Goal: Task Accomplishment & Management: Use online tool/utility

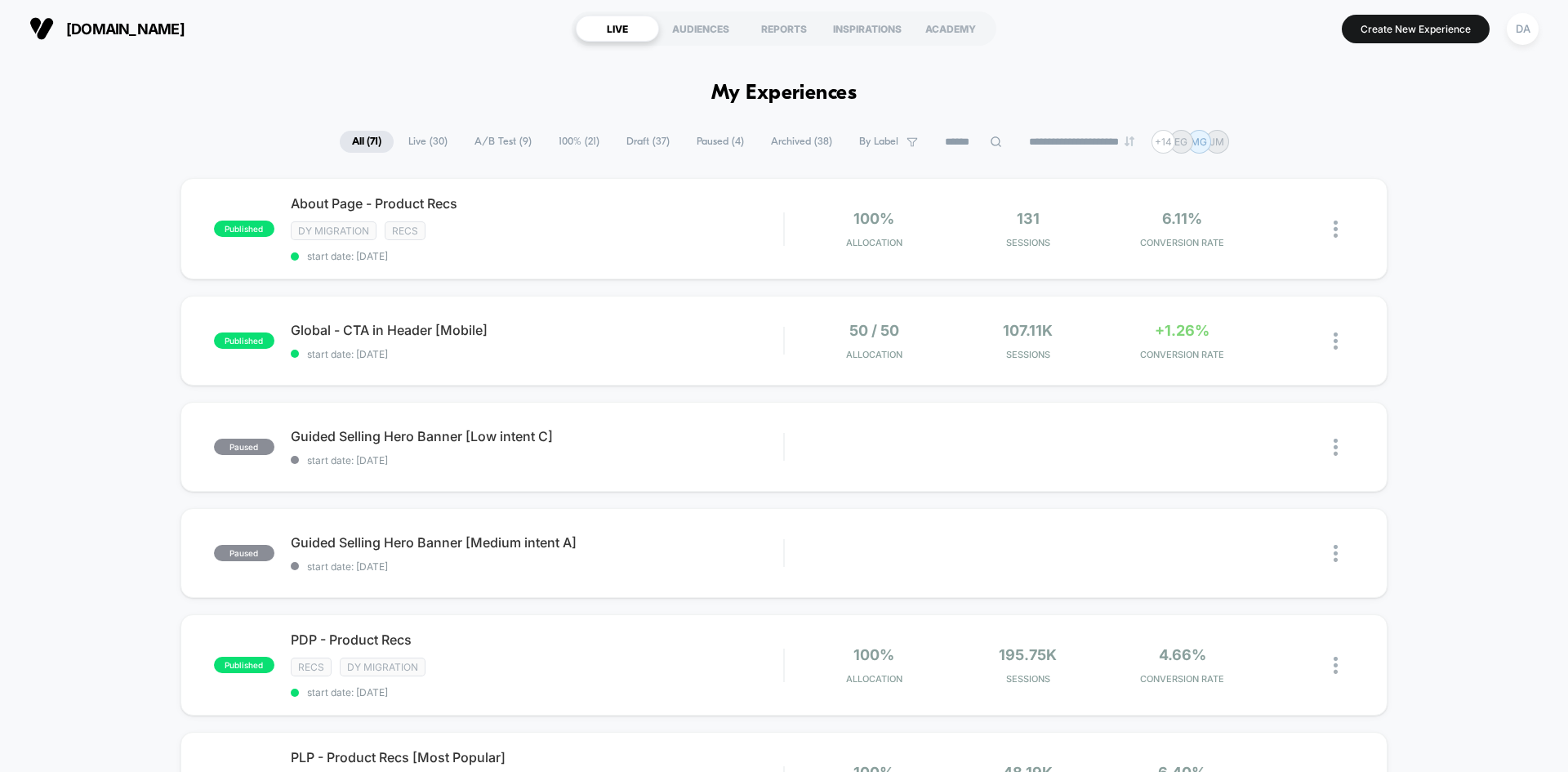
click at [510, 147] on span "A/B Test ( 9 )" at bounding box center [503, 142] width 82 height 22
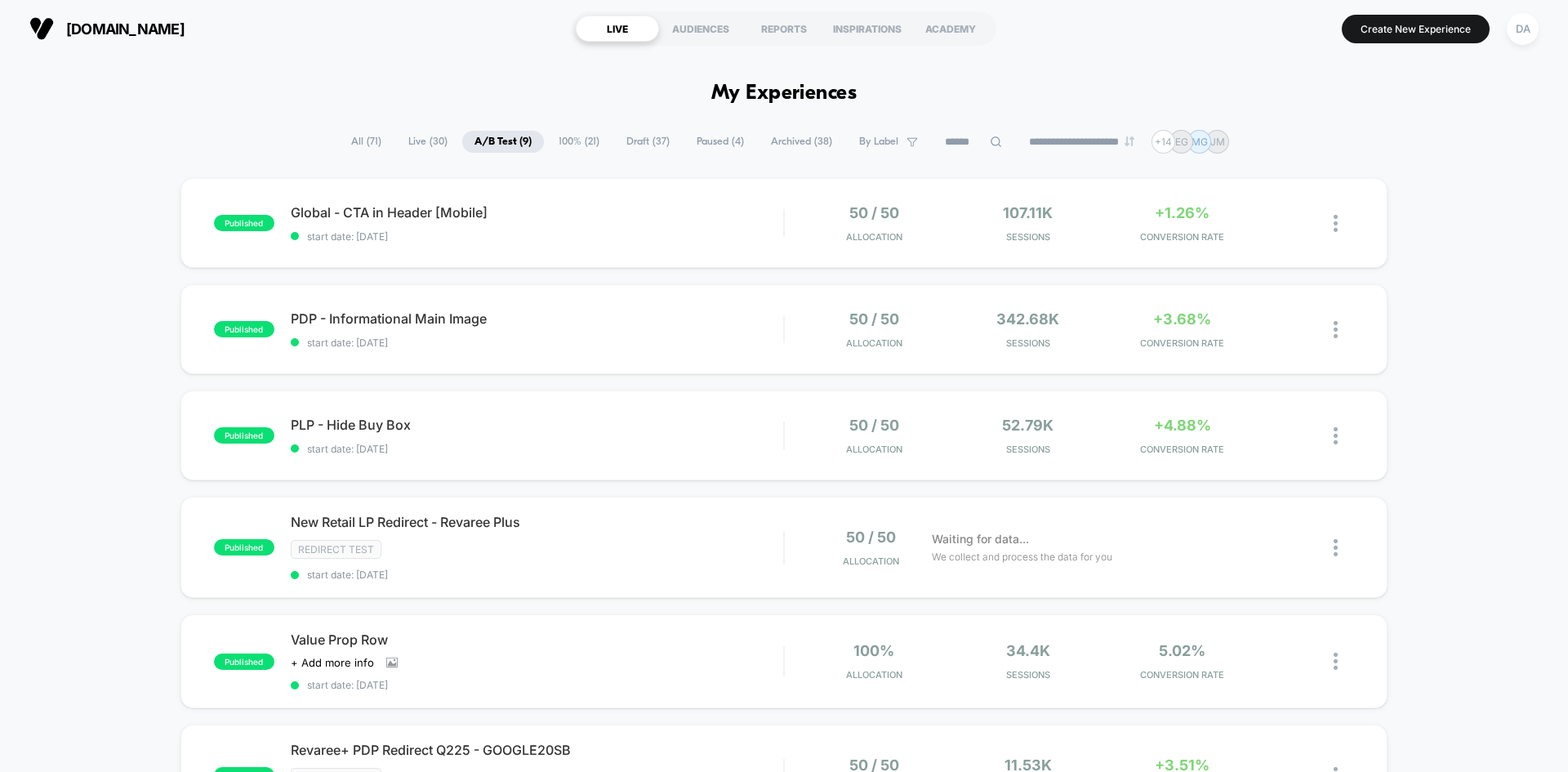
click at [695, 141] on span "Paused ( 4 )" at bounding box center [721, 142] width 72 height 22
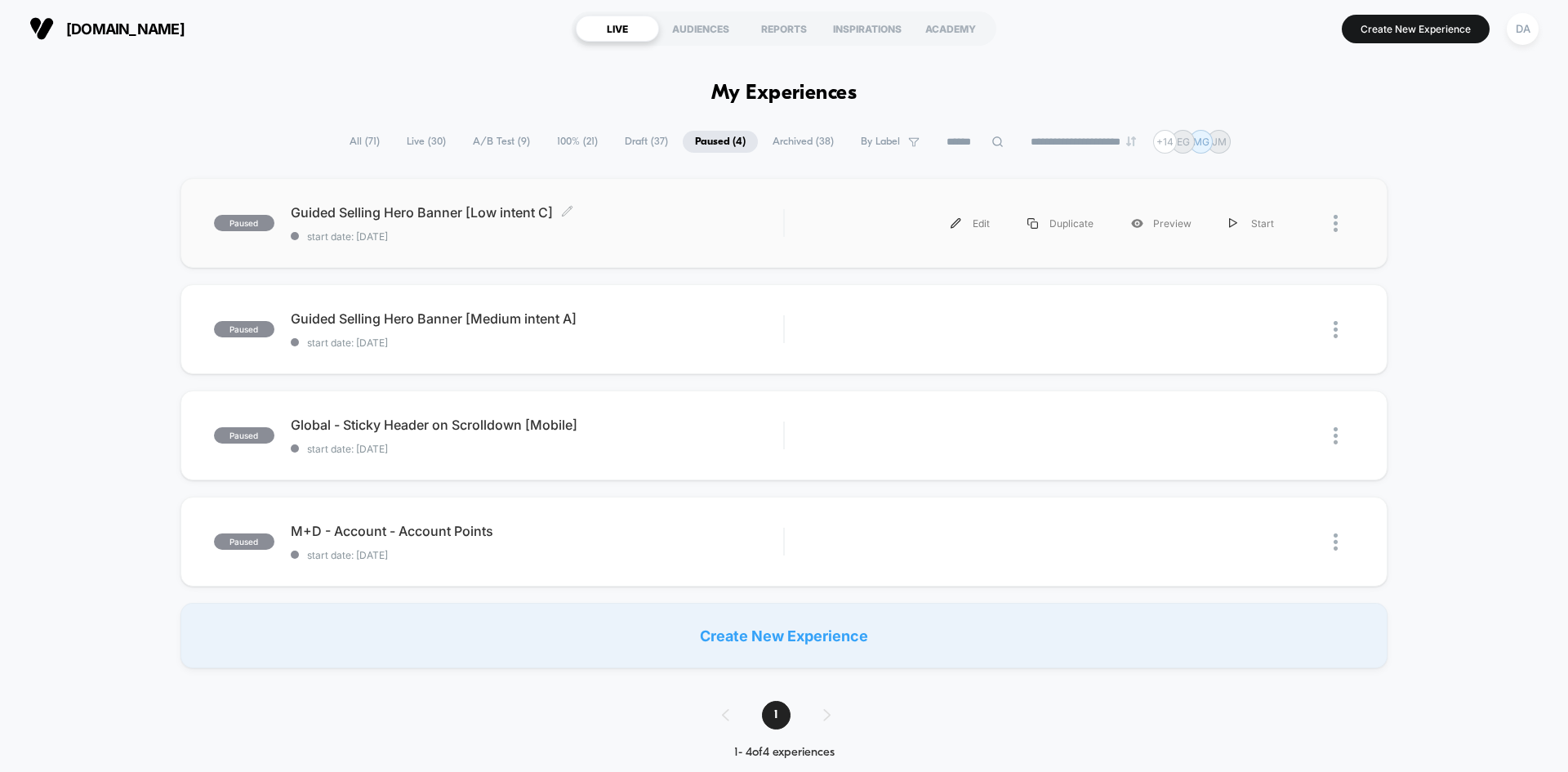
click at [689, 221] on div "Guided Selling Hero Banner [Low intent C] Click to edit experience details Clic…" at bounding box center [538, 223] width 493 height 39
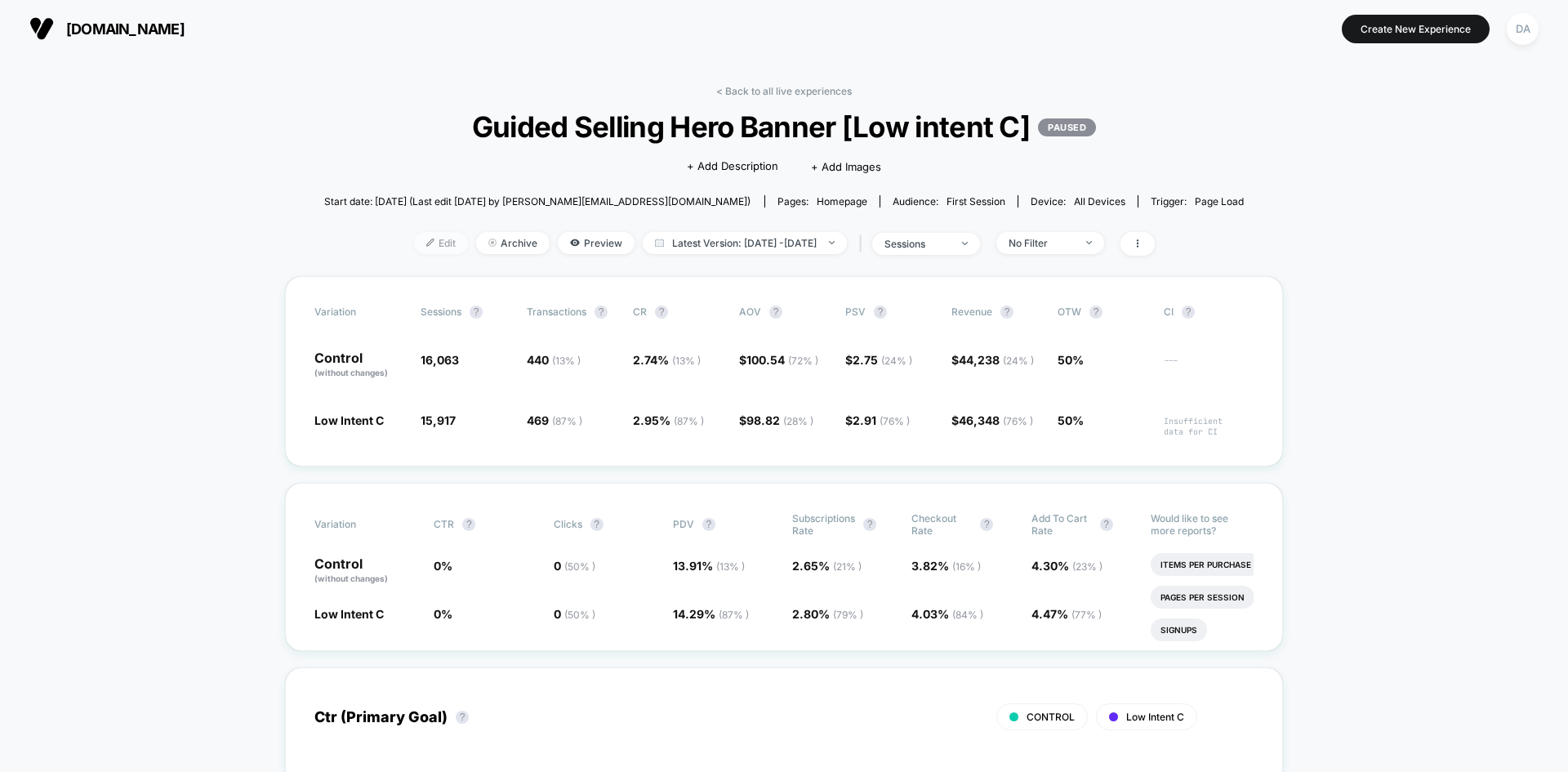
click at [423, 247] on span "Edit" at bounding box center [441, 242] width 53 height 22
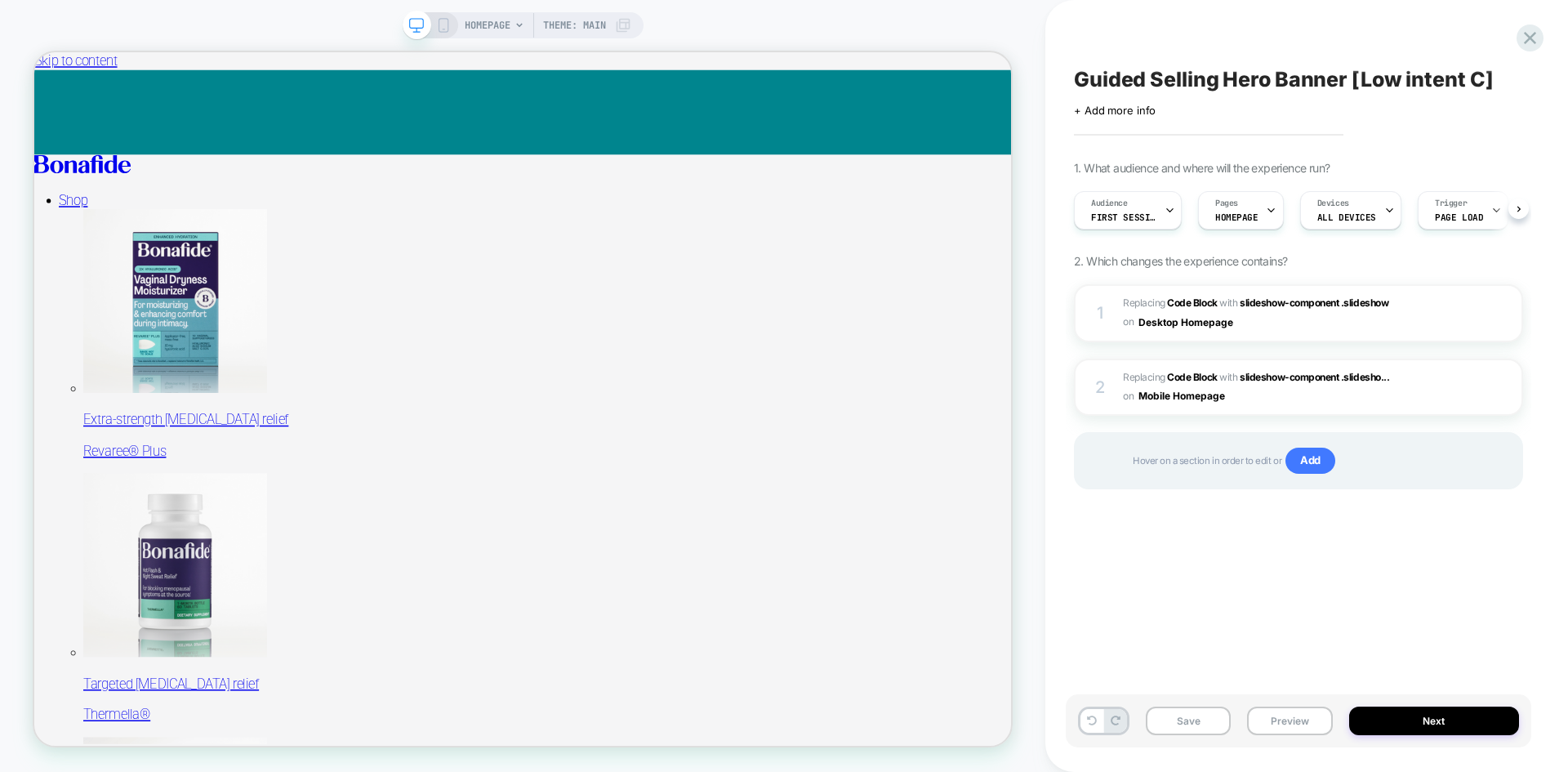
scroll to position [0, 1]
click at [1327, 453] on span "Add" at bounding box center [1311, 460] width 49 height 26
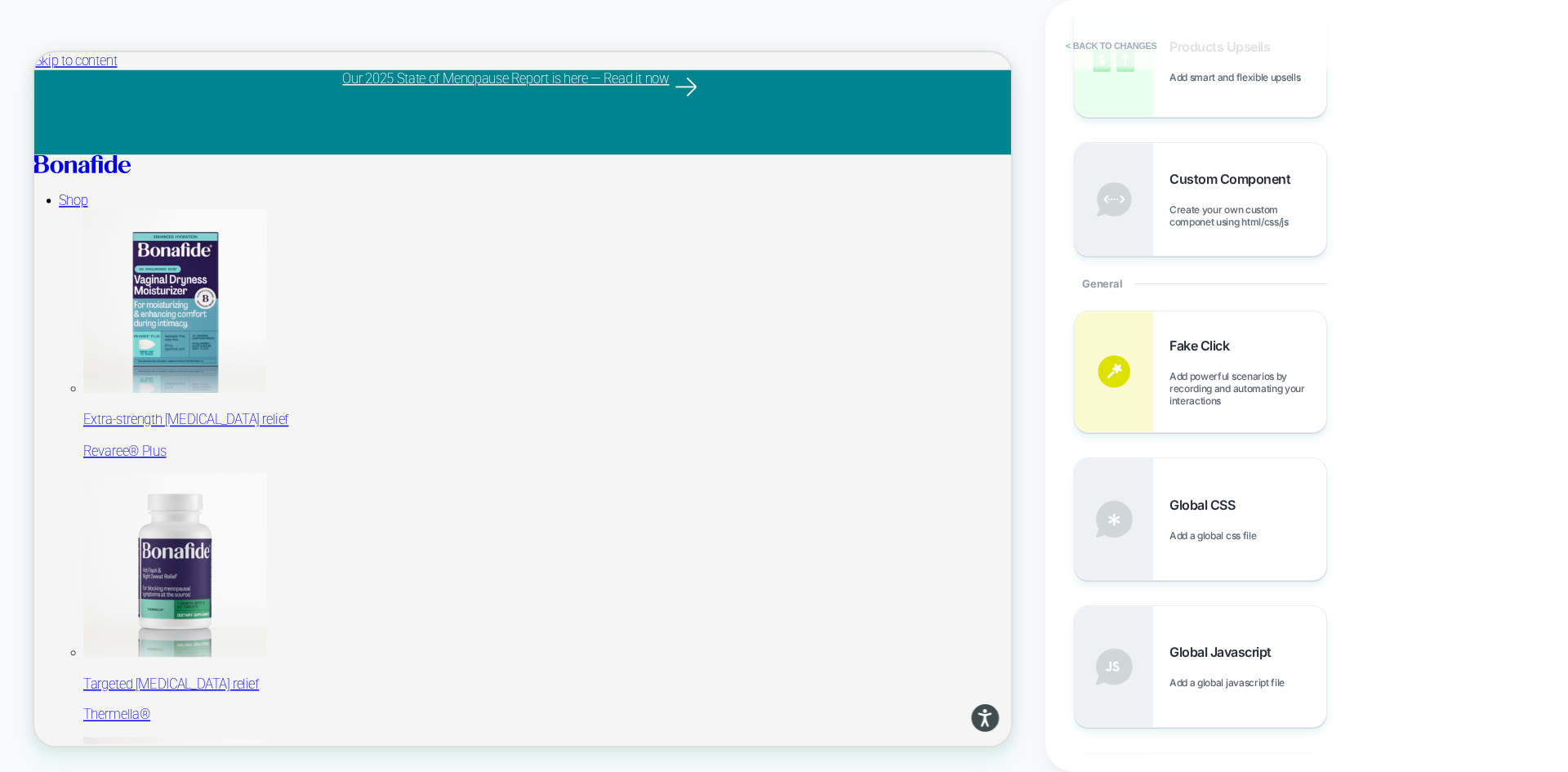
scroll to position [0, 0]
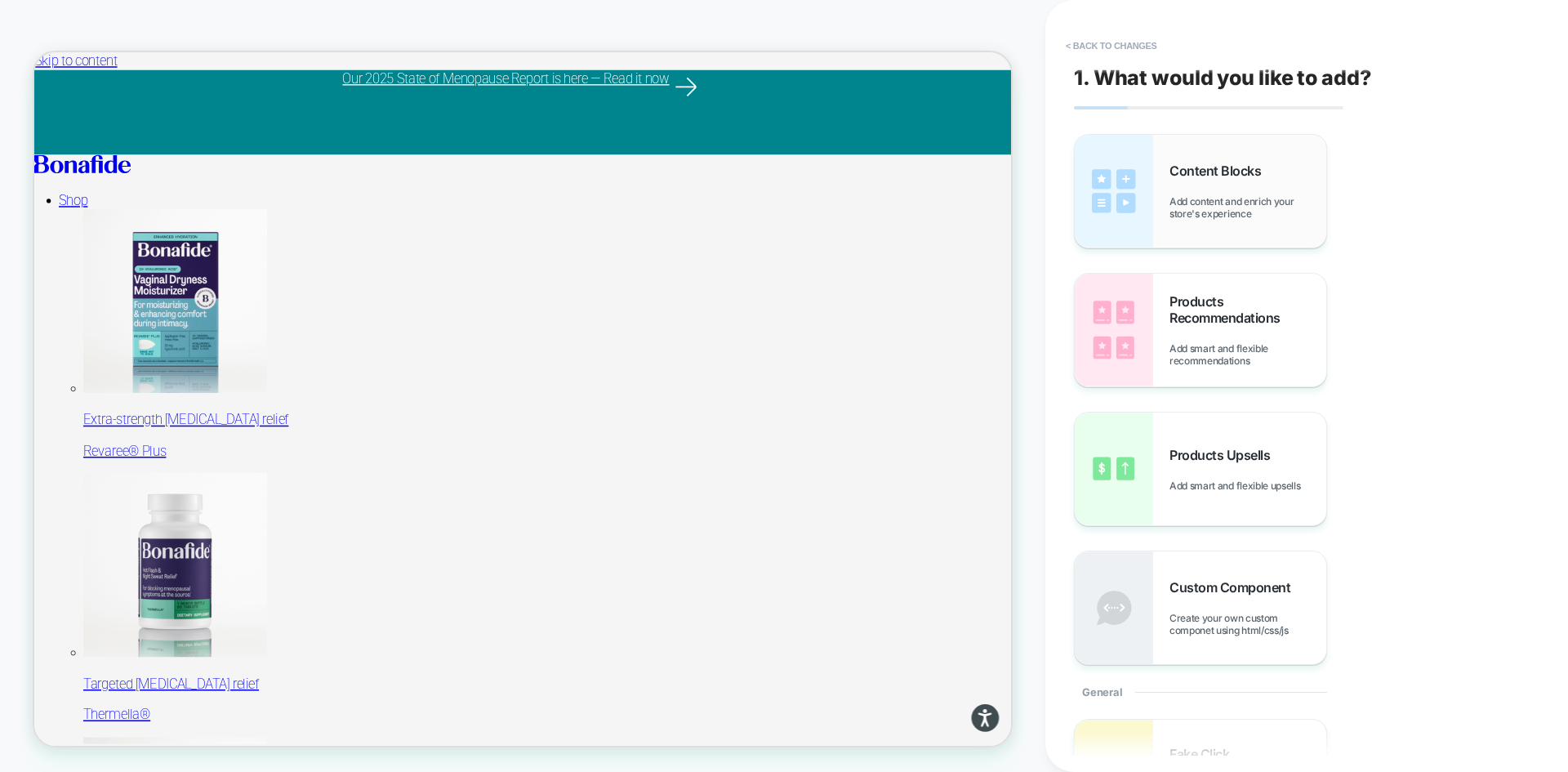
click at [1316, 180] on div "Content Blocks Add content and enrich your store's experience" at bounding box center [1248, 191] width 156 height 57
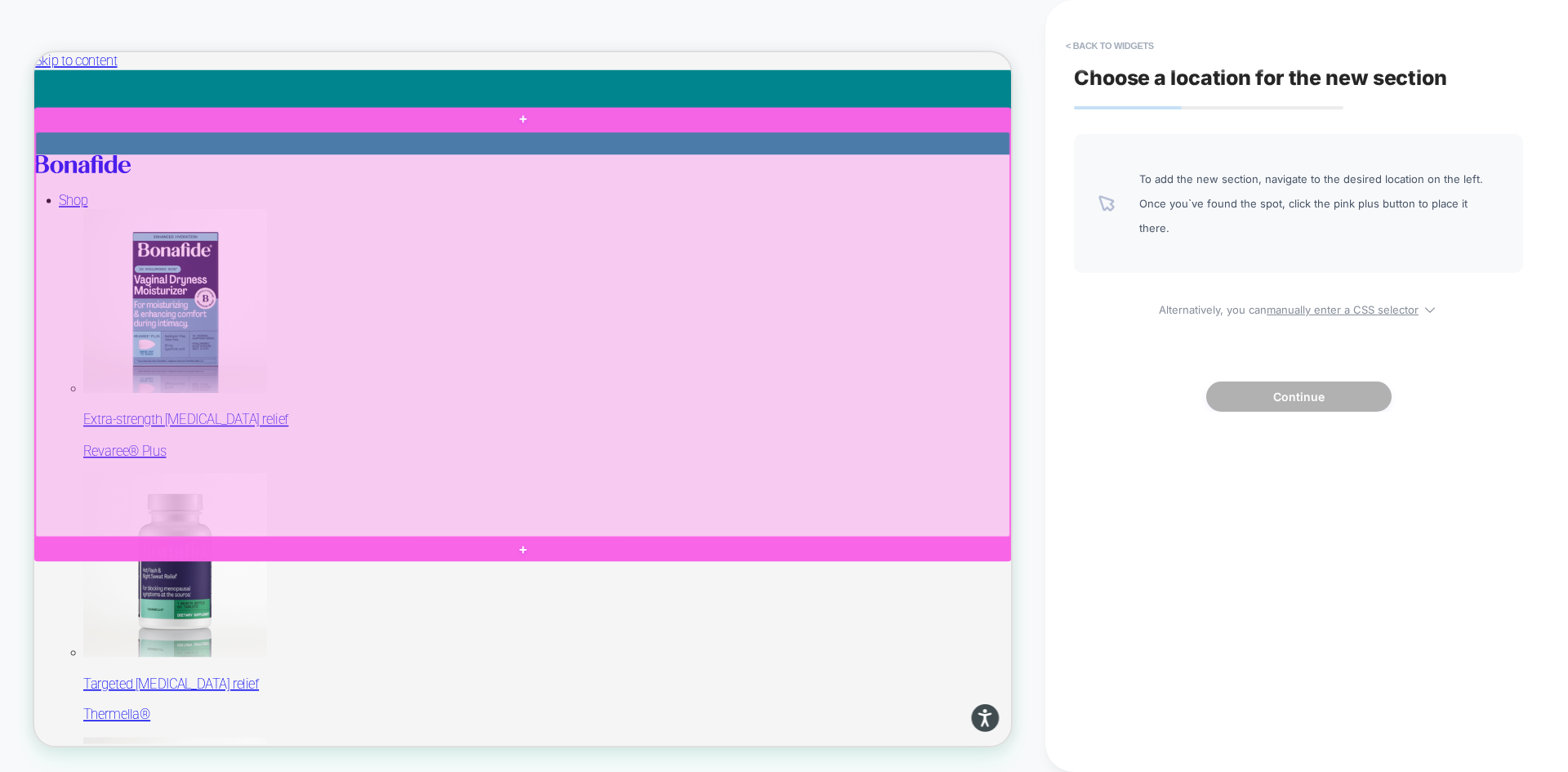
click at [1052, 359] on div at bounding box center [685, 428] width 1300 height 539
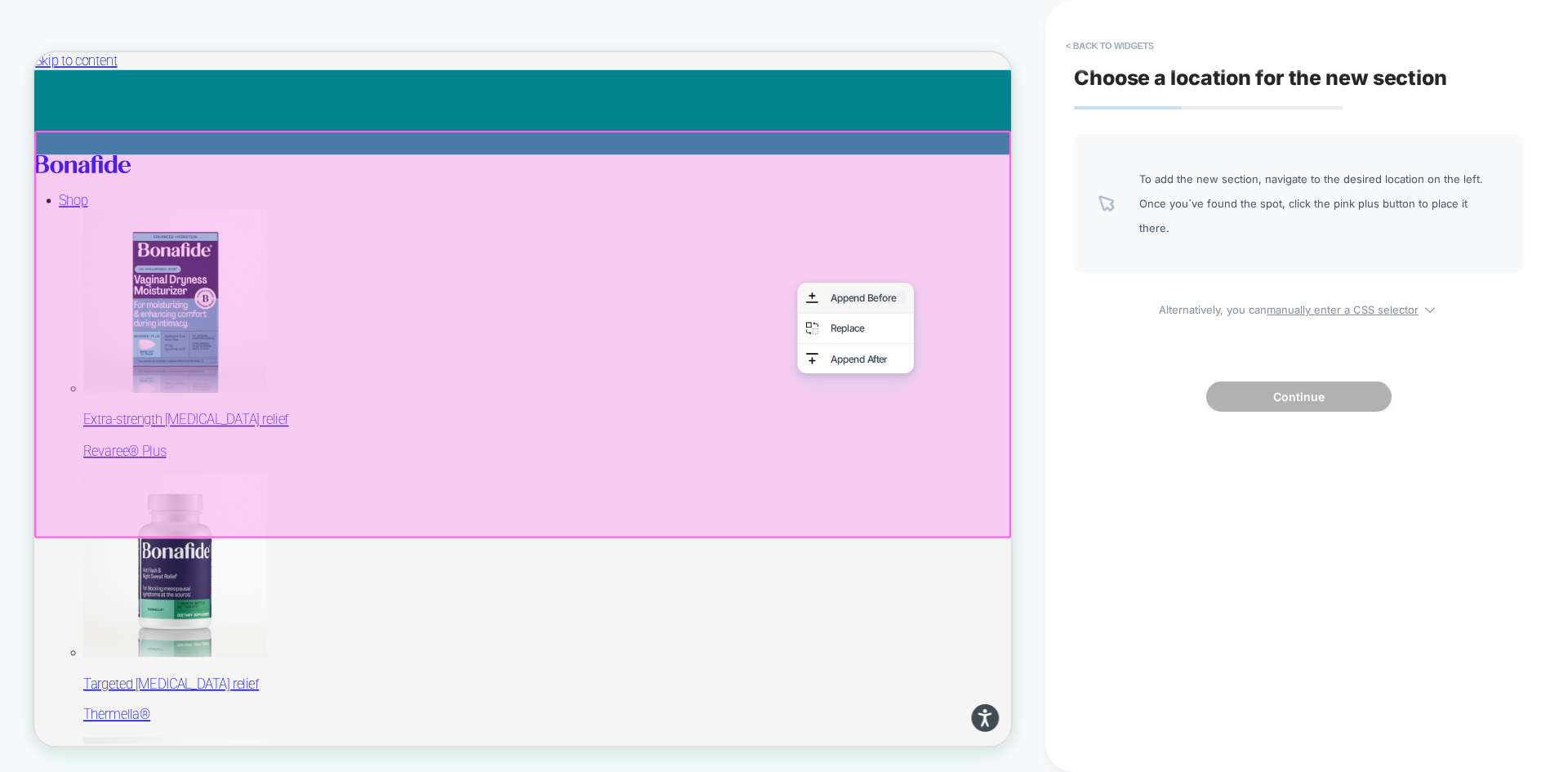
click at [1147, 373] on div "Append Before" at bounding box center [1145, 379] width 100 height 17
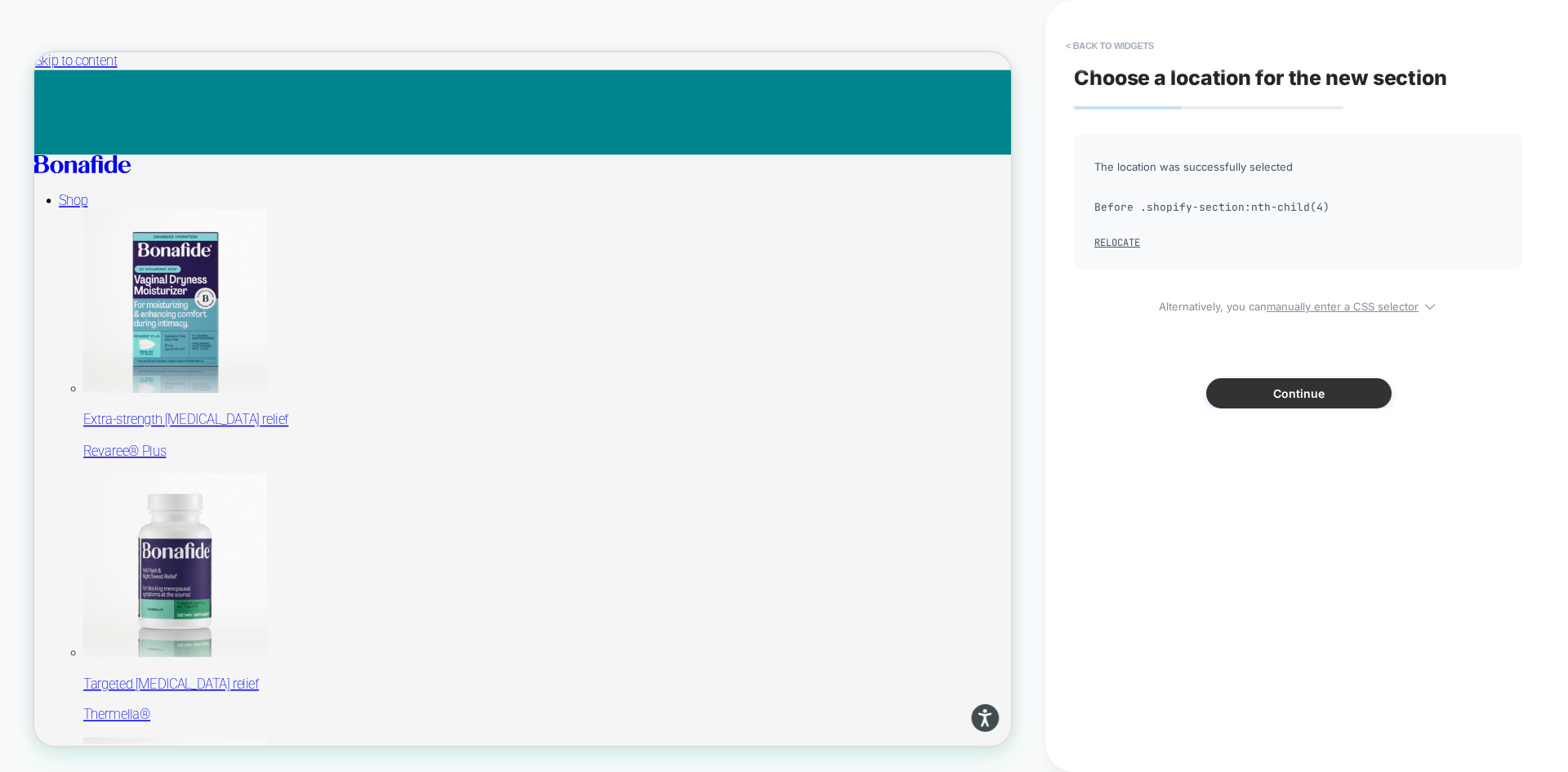
click at [1275, 395] on button "Continue" at bounding box center [1299, 393] width 185 height 31
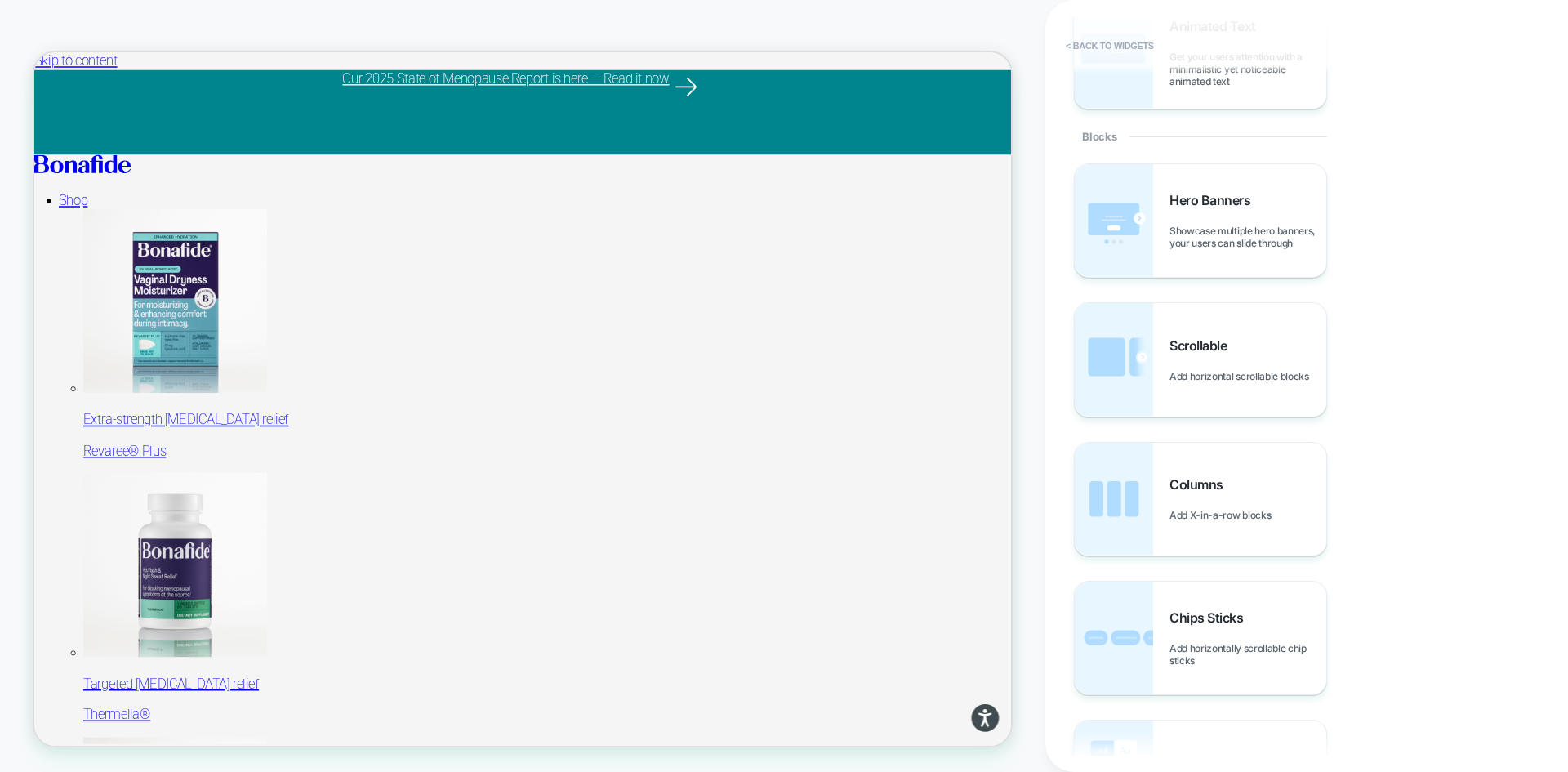
scroll to position [490, 0]
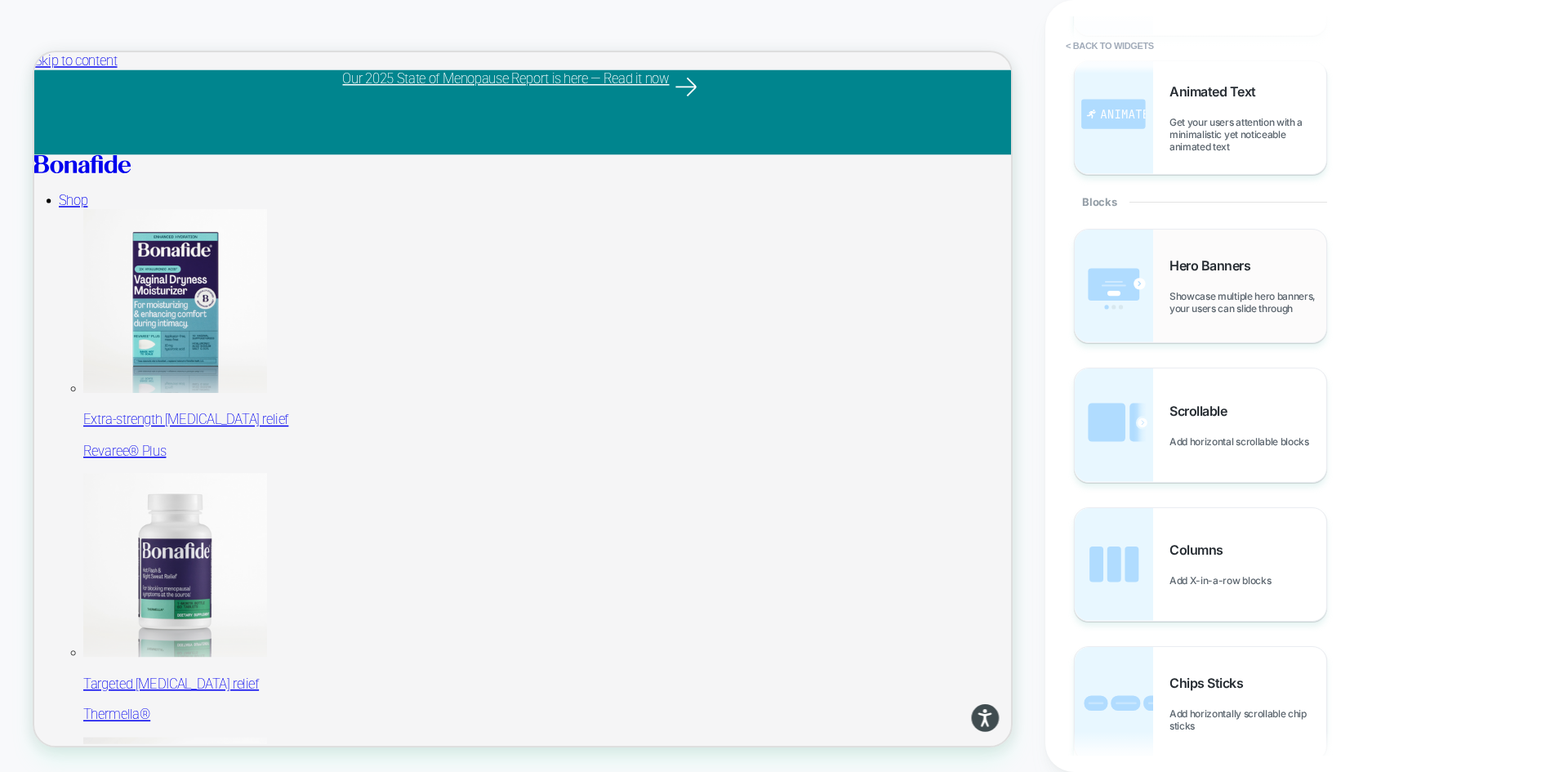
click at [1241, 293] on span "Showcase multiple hero banners, your users can slide through" at bounding box center [1248, 302] width 156 height 25
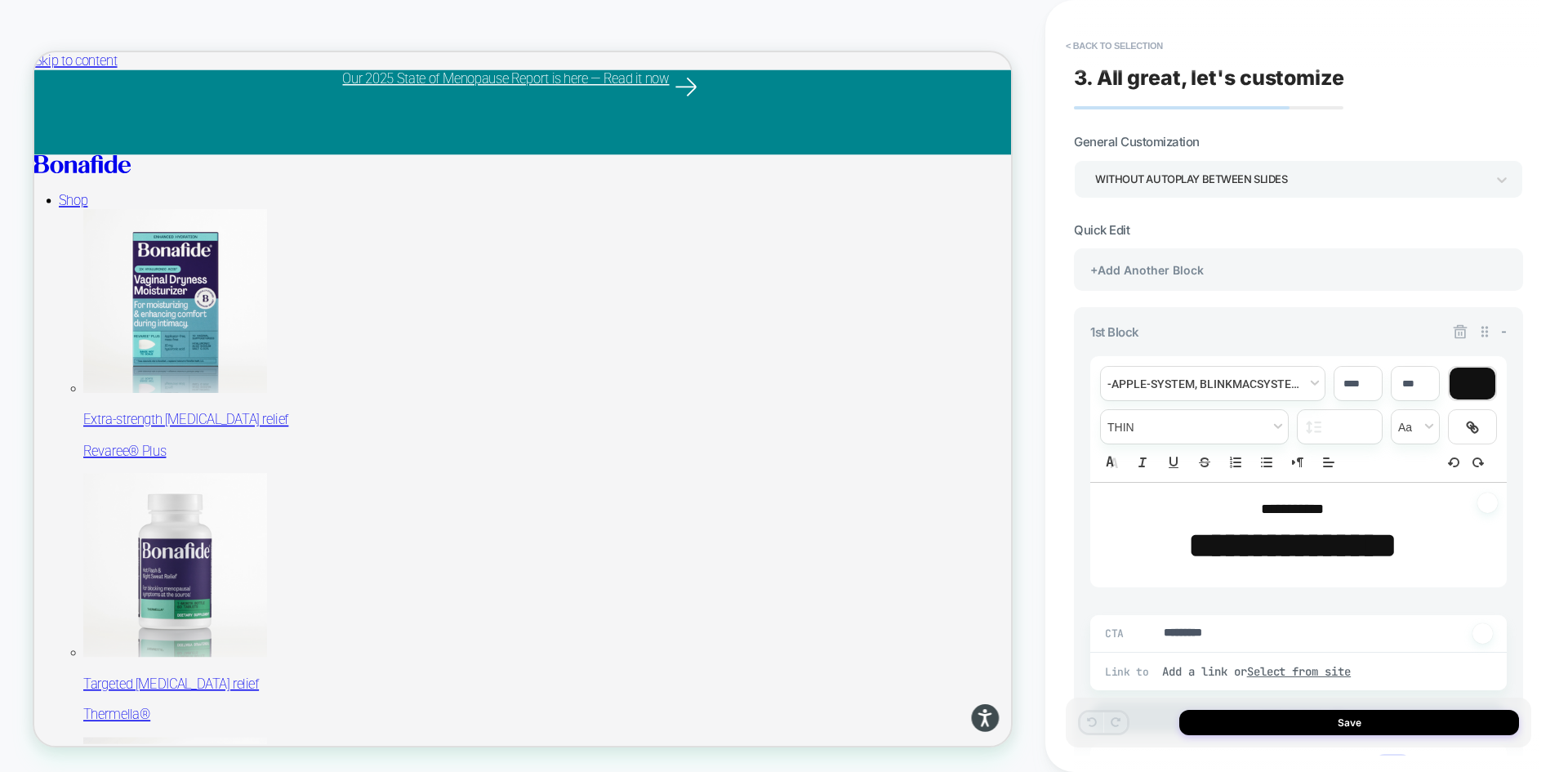
type textarea "*"
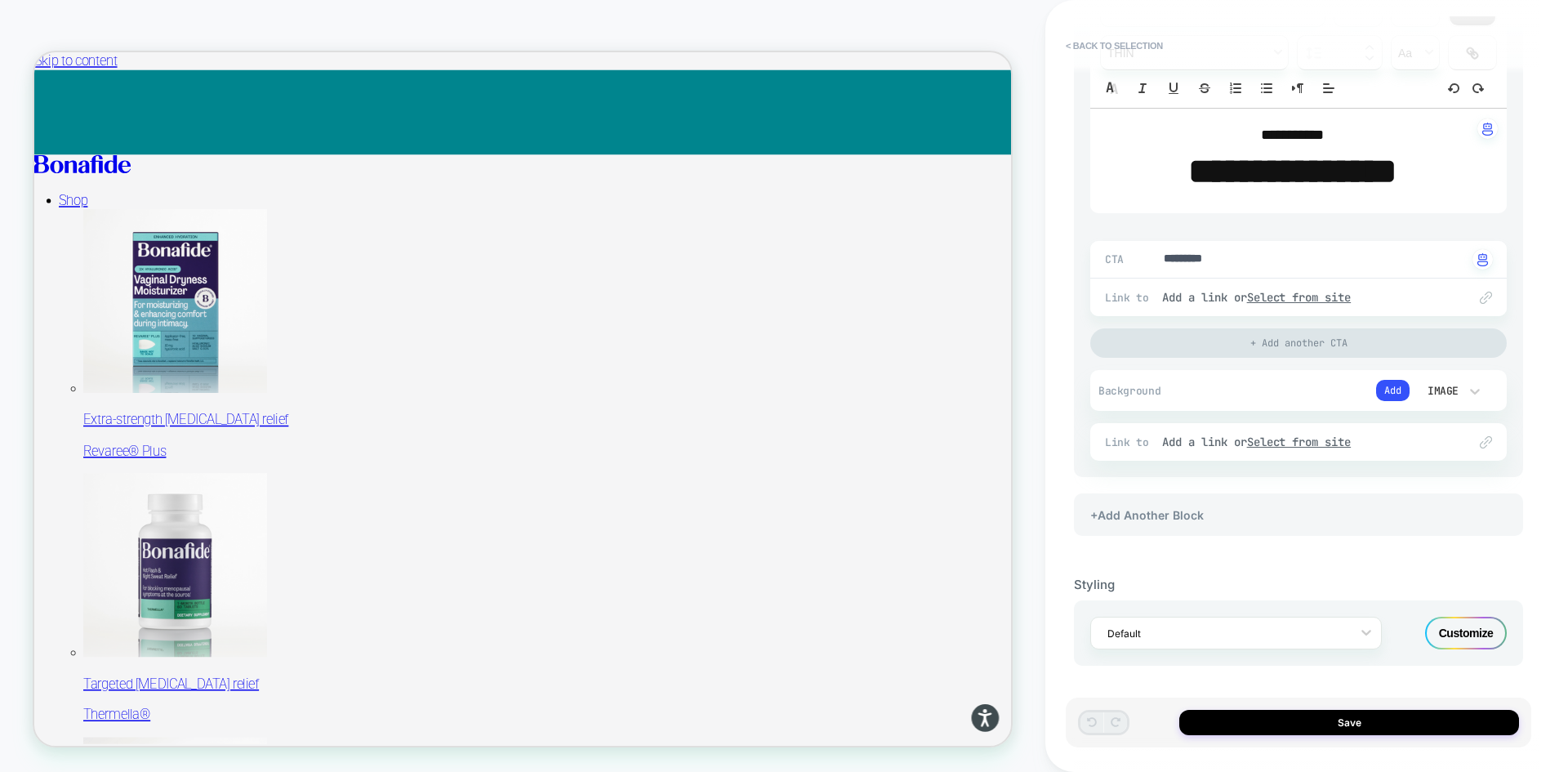
scroll to position [0, 0]
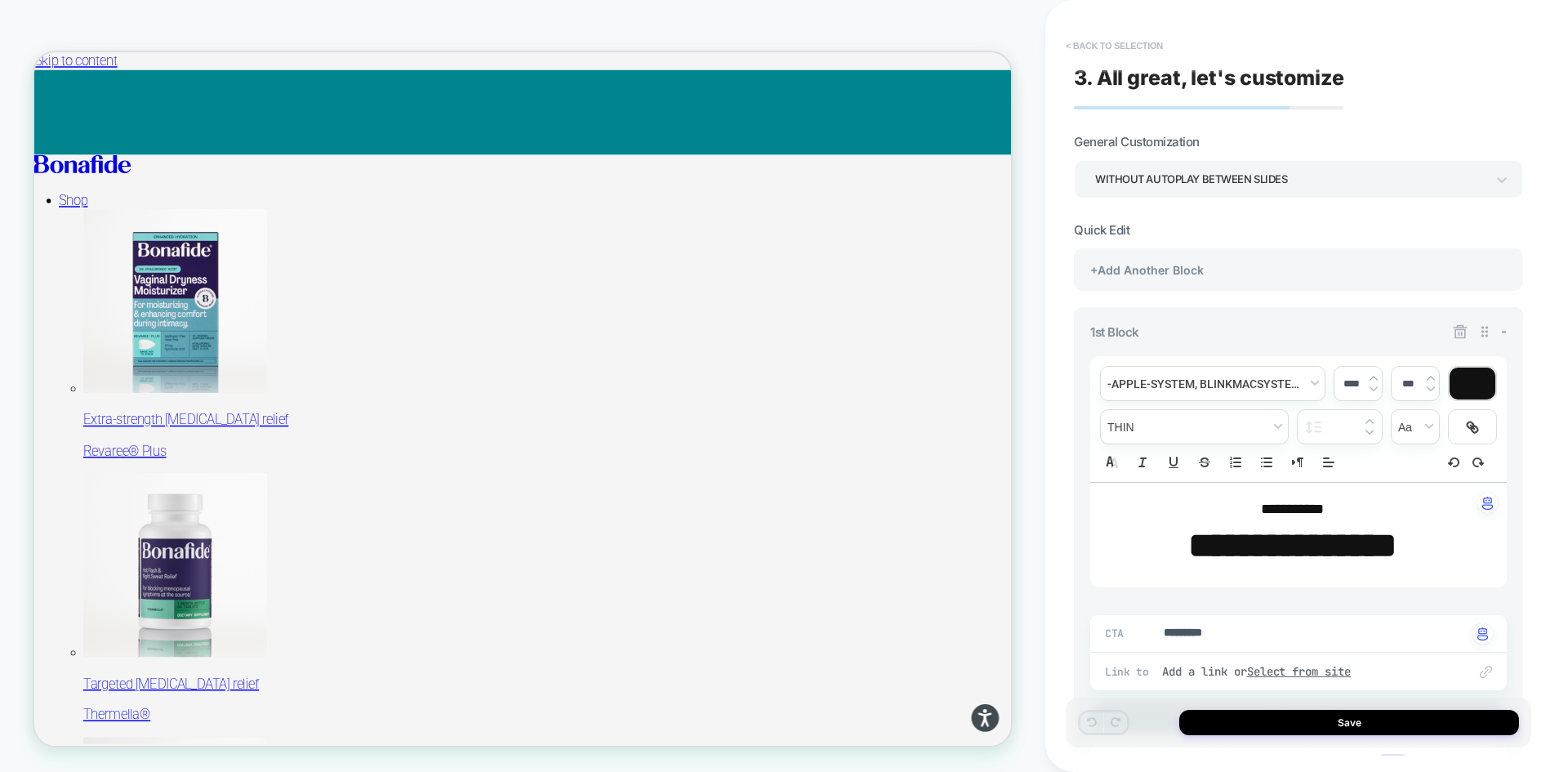
click at [1101, 44] on button "< Back to selection" at bounding box center [1115, 46] width 114 height 26
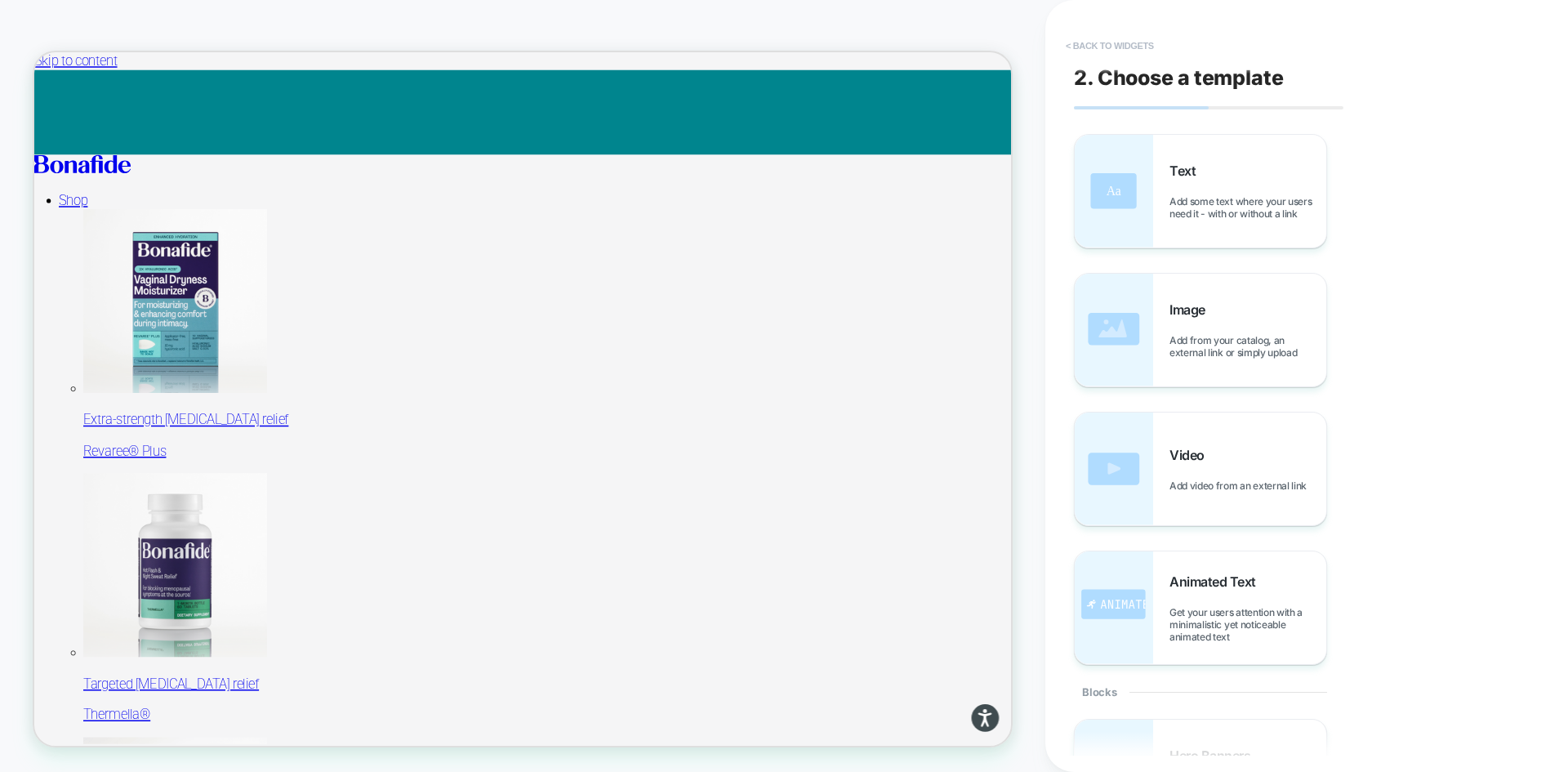
click at [1122, 43] on button "< Back to widgets" at bounding box center [1111, 46] width 105 height 26
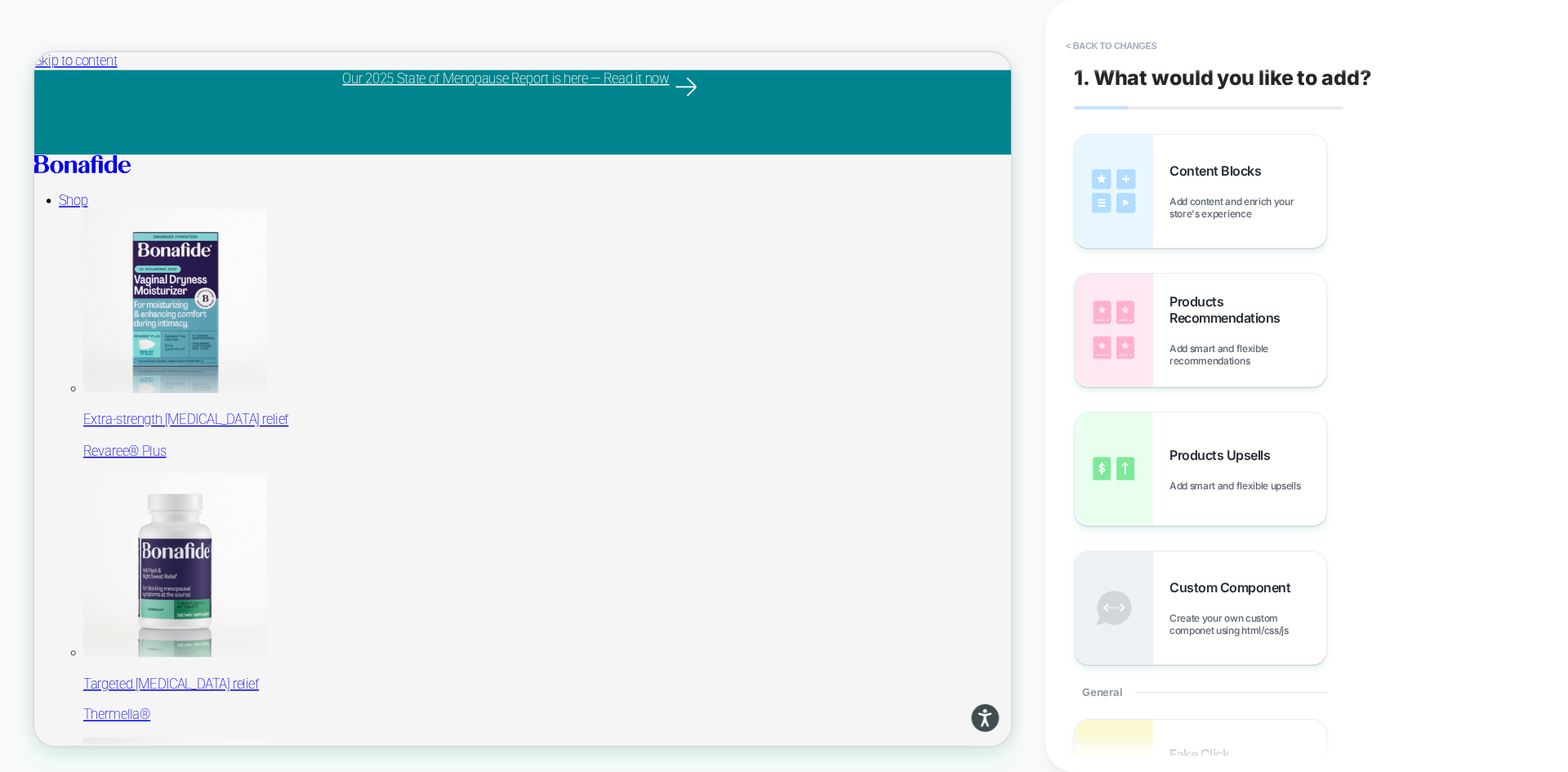
click at [1122, 43] on button "< Back to changes" at bounding box center [1112, 46] width 108 height 26
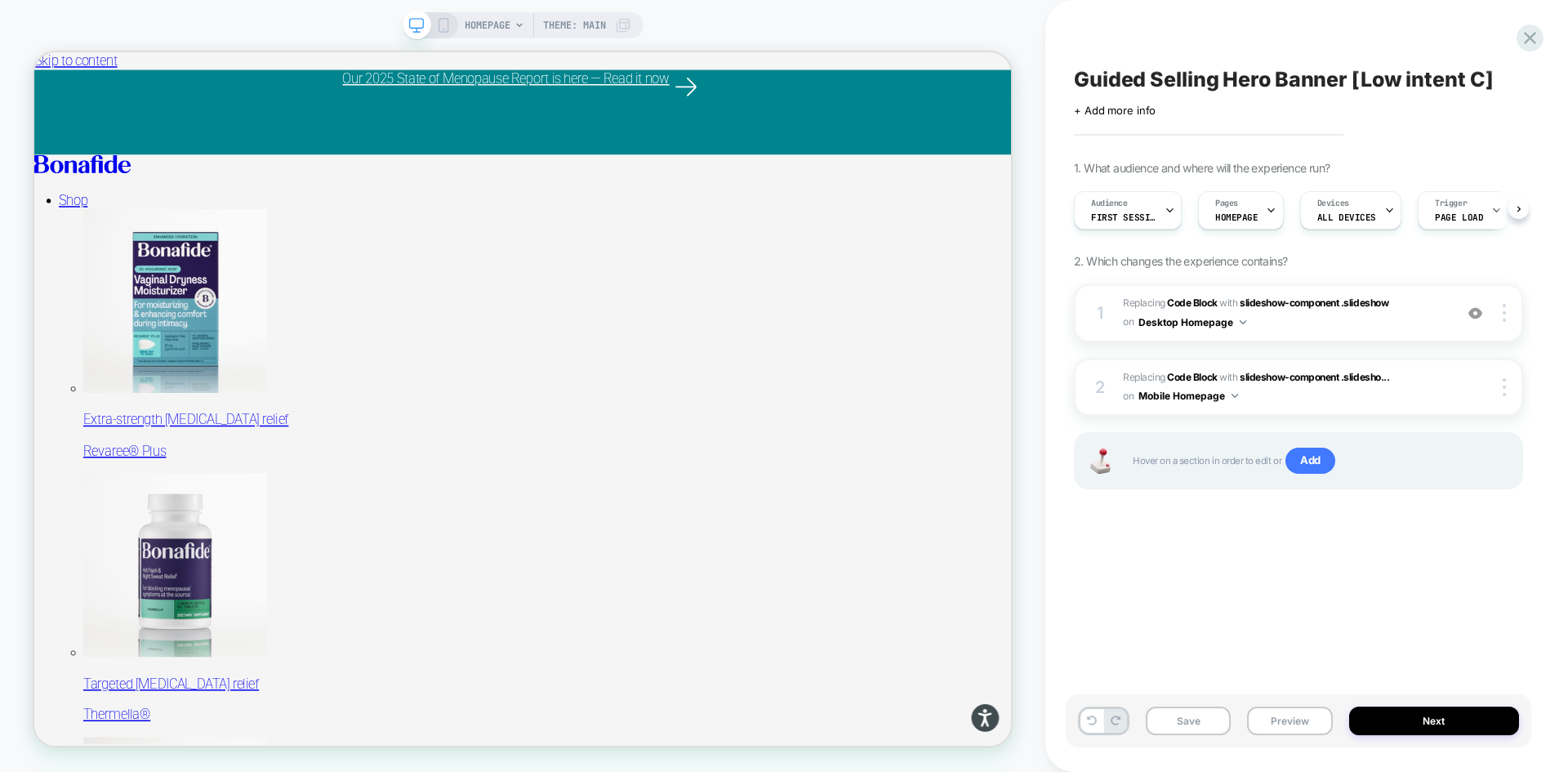
scroll to position [0, 1]
click at [1541, 29] on div "Guided Selling Hero Banner [Low intent C] Click to edit experience details + Ad…" at bounding box center [1307, 386] width 523 height 772
click at [1293, 724] on button "Preview" at bounding box center [1290, 721] width 85 height 29
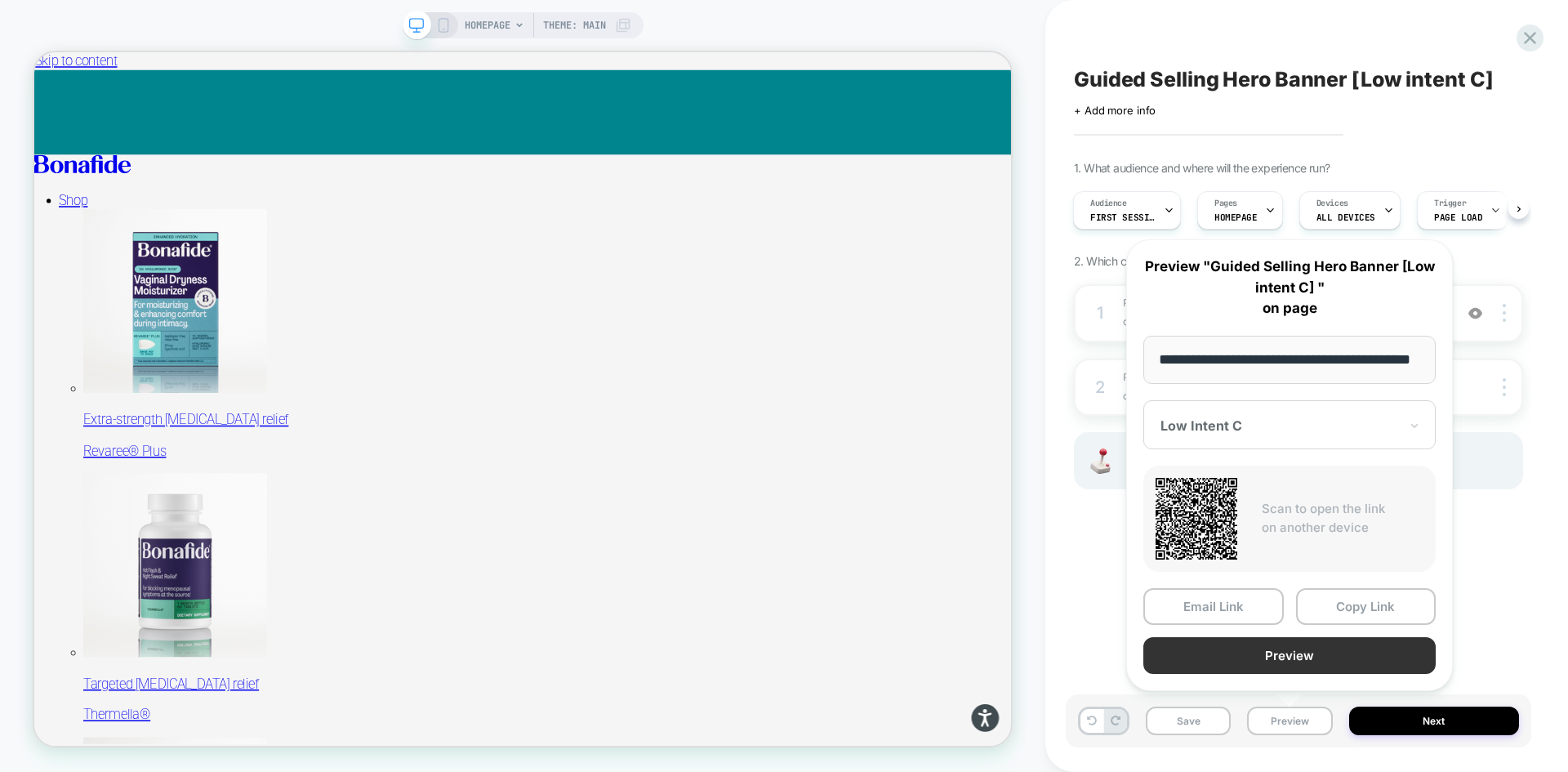
scroll to position [0, 0]
click at [1287, 656] on button "Preview" at bounding box center [1289, 655] width 292 height 37
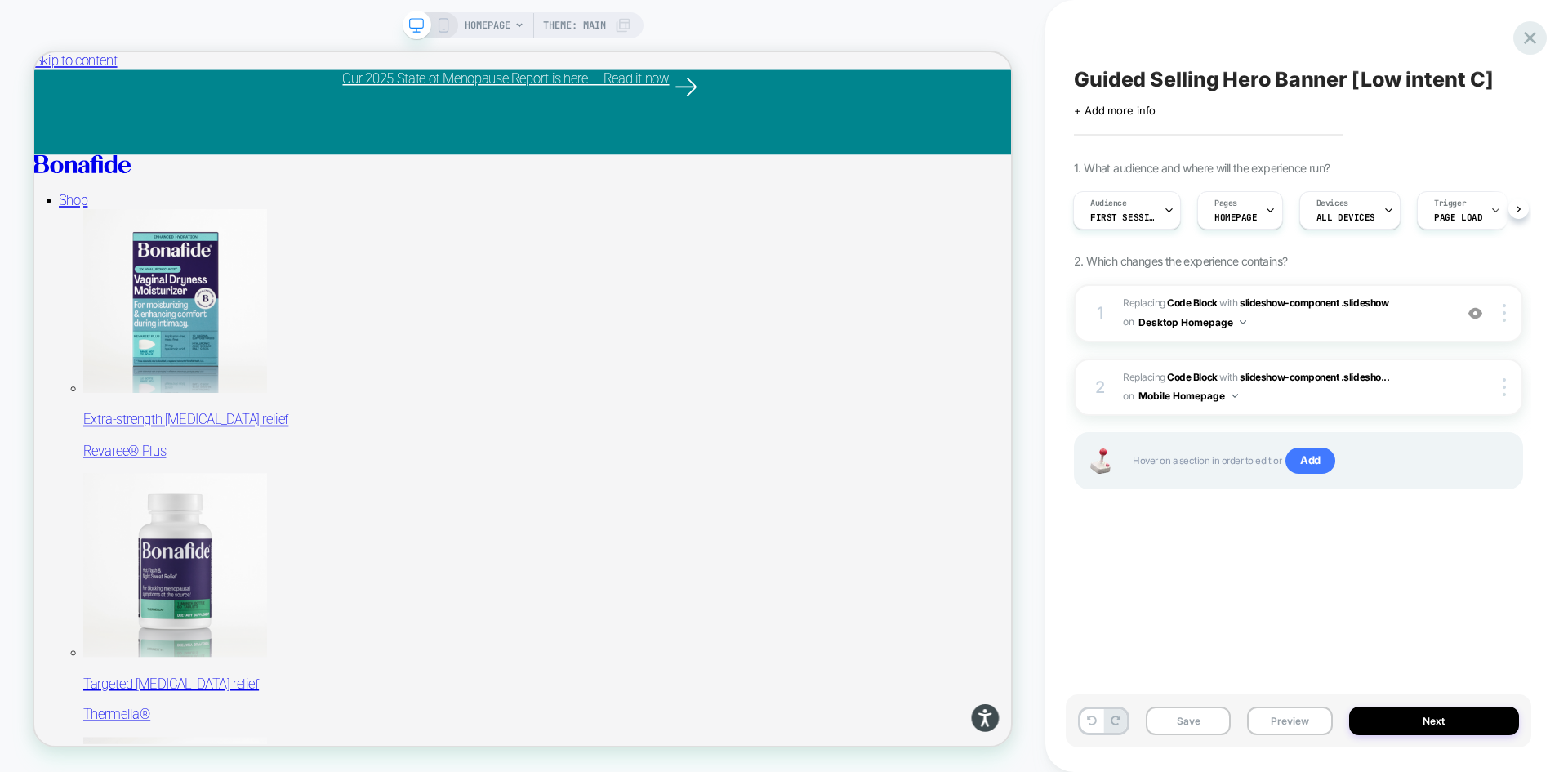
click at [1535, 35] on icon at bounding box center [1530, 38] width 22 height 22
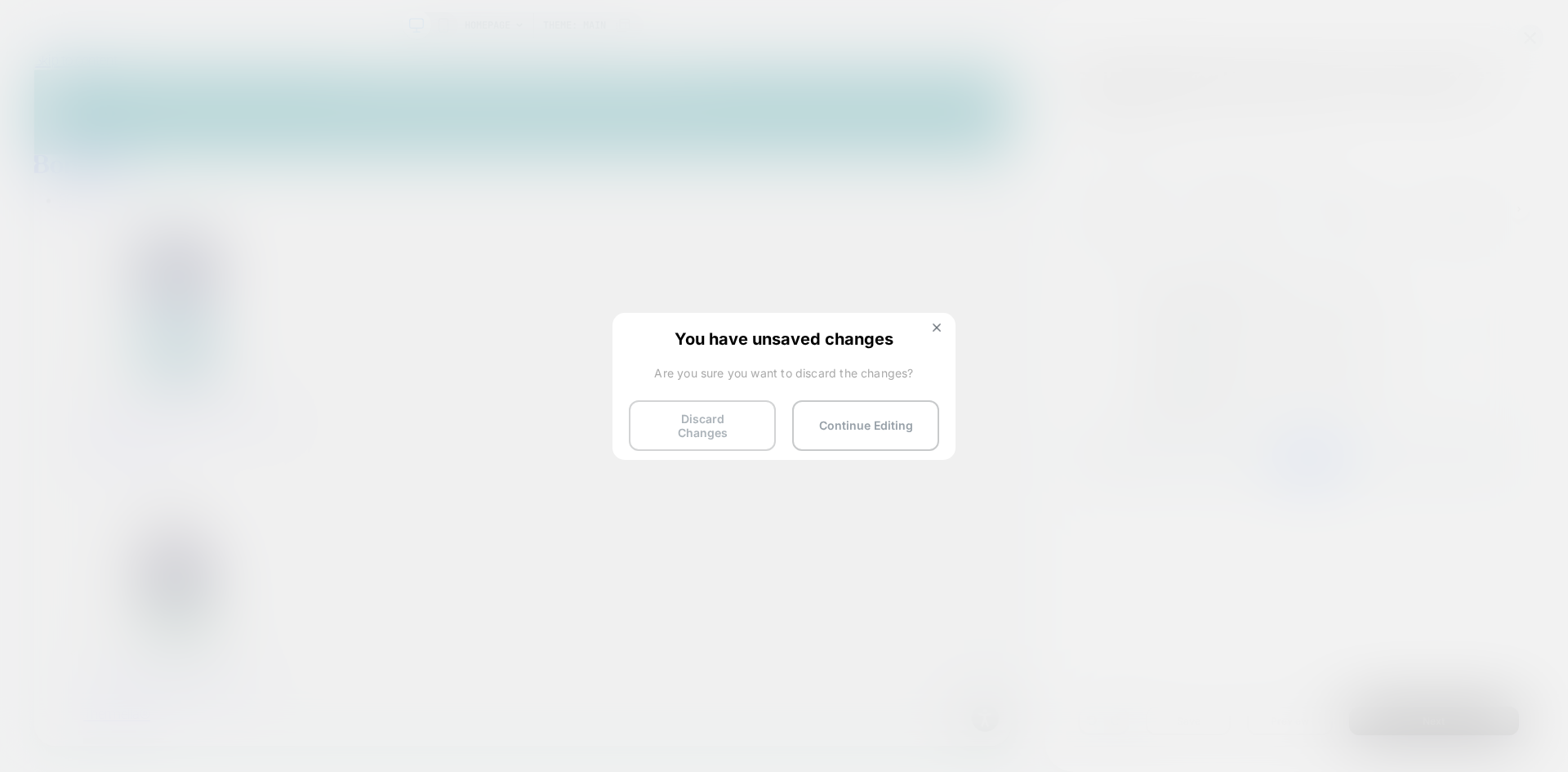
click at [743, 418] on button "Discard Changes" at bounding box center [702, 425] width 147 height 50
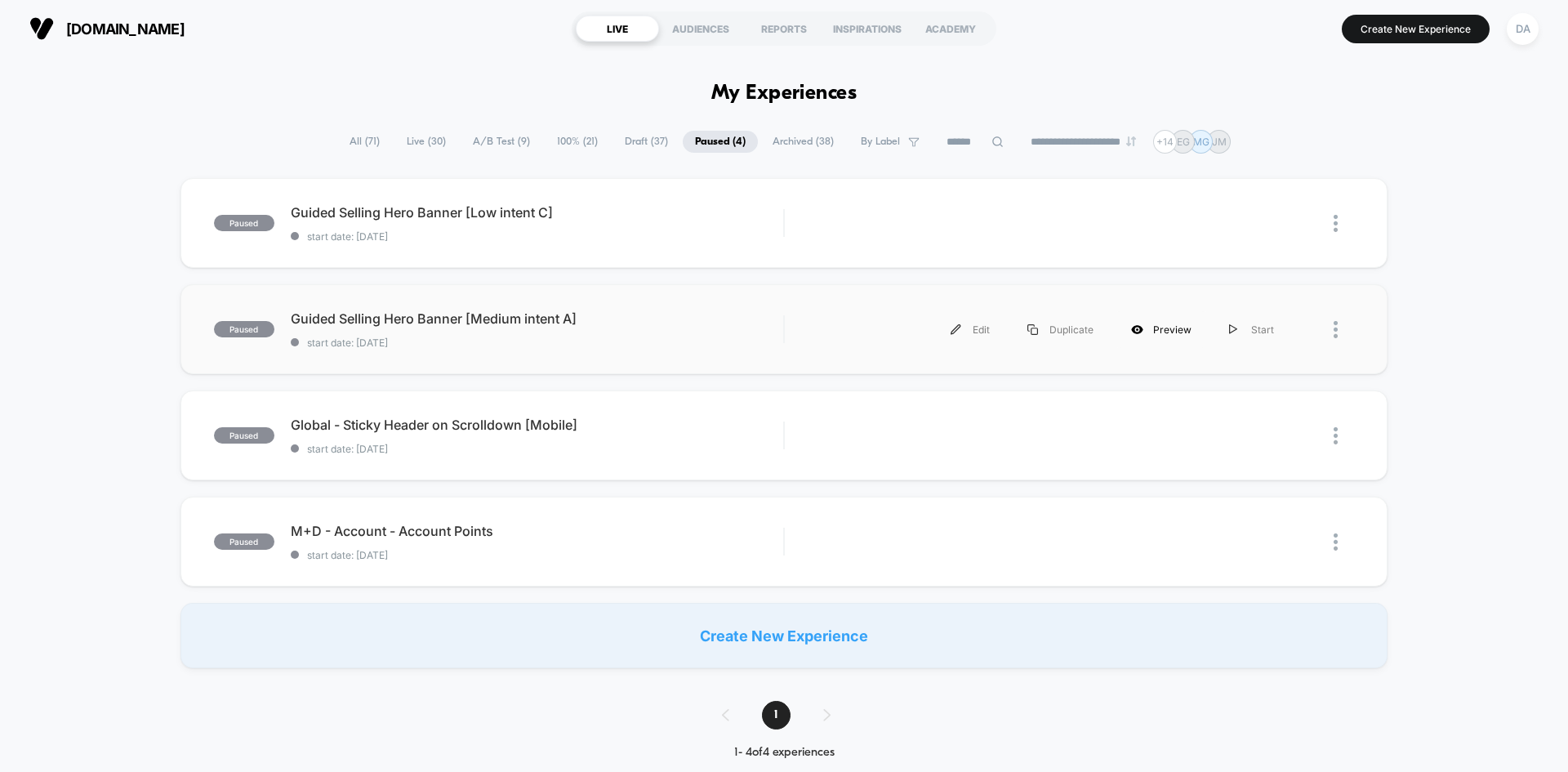
click at [1174, 330] on div "Preview" at bounding box center [1161, 329] width 98 height 37
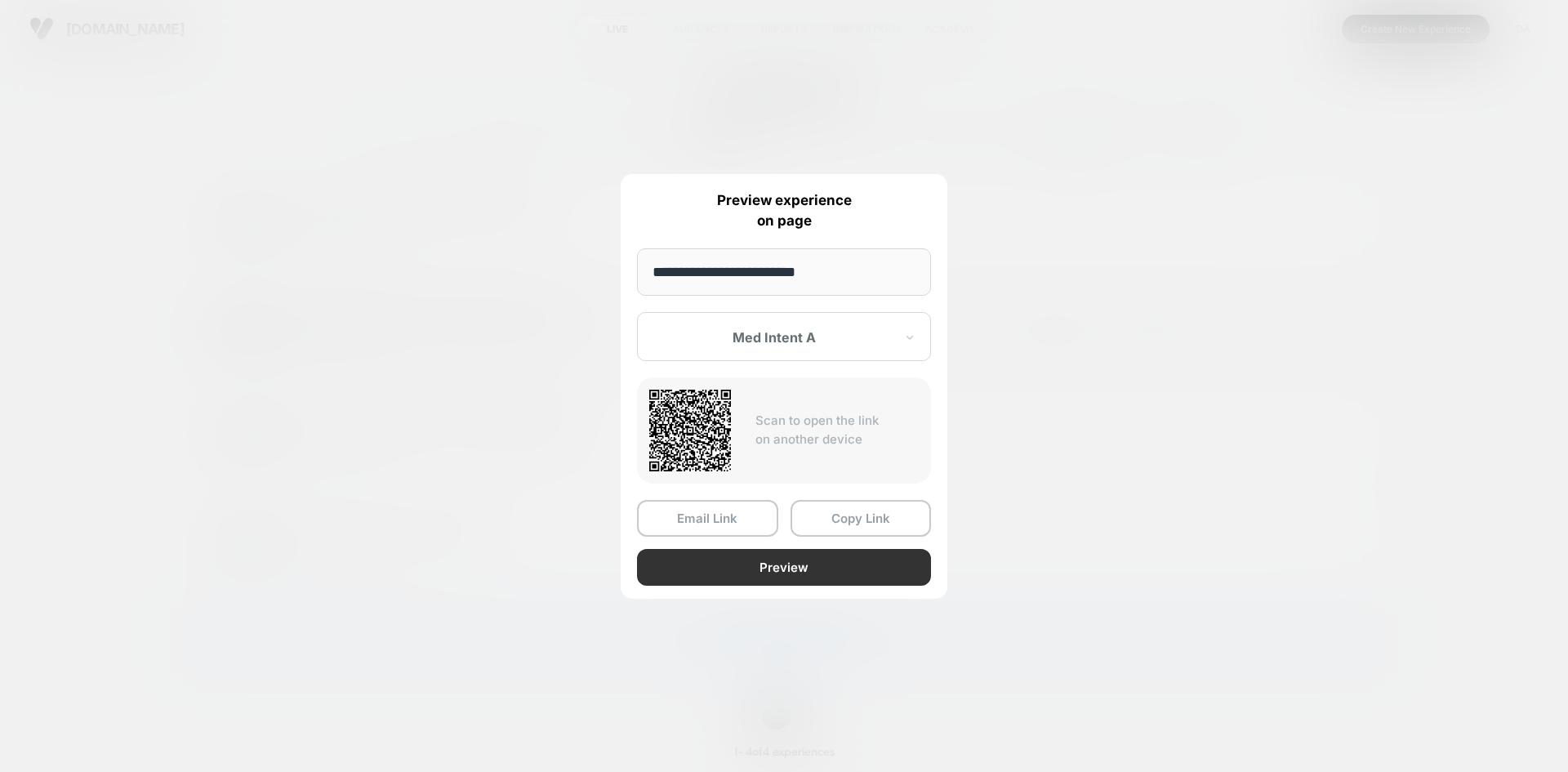
click at [787, 568] on button "Preview" at bounding box center [784, 567] width 294 height 37
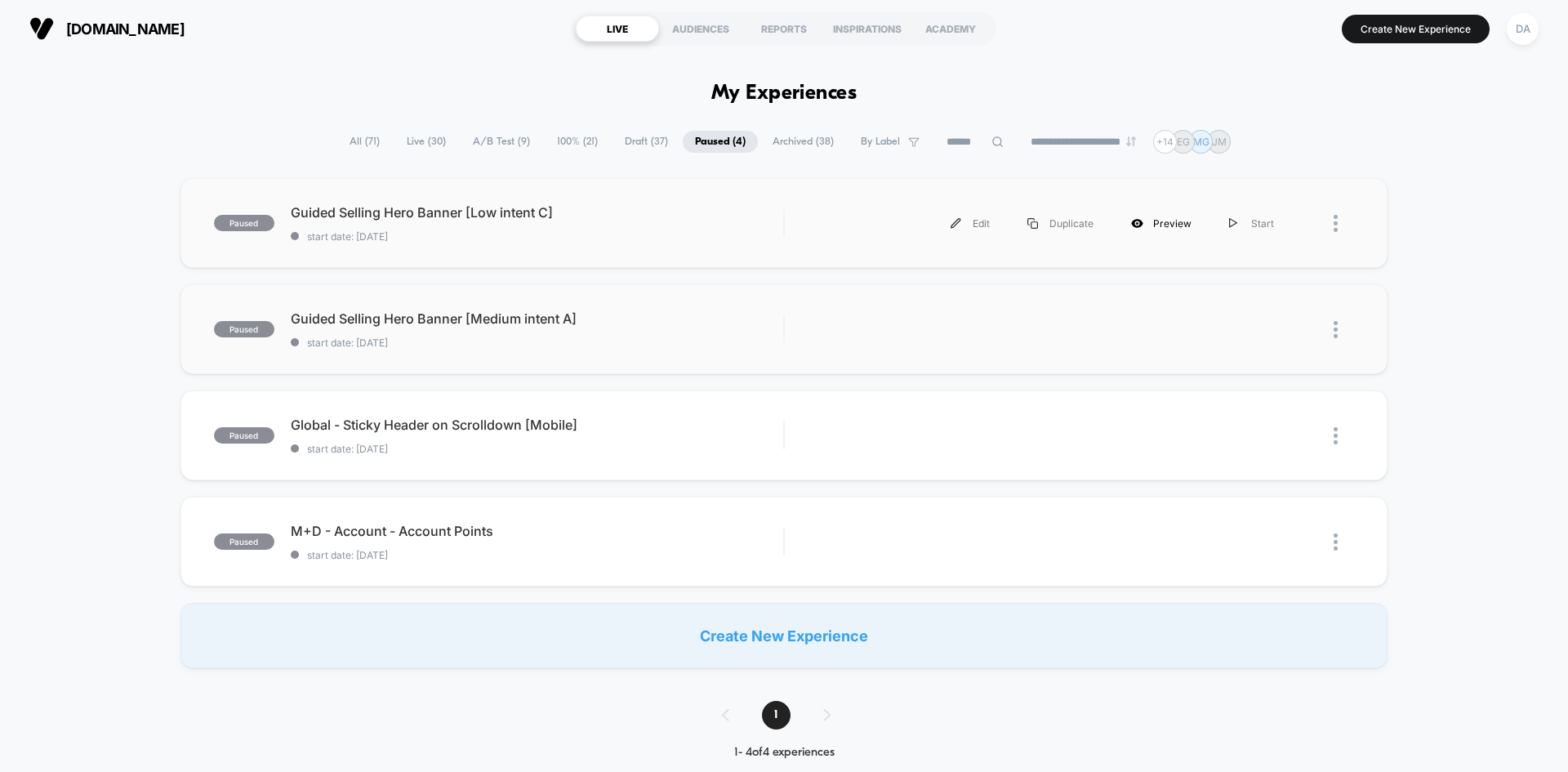
click at [1164, 224] on div "Preview" at bounding box center [1161, 223] width 98 height 37
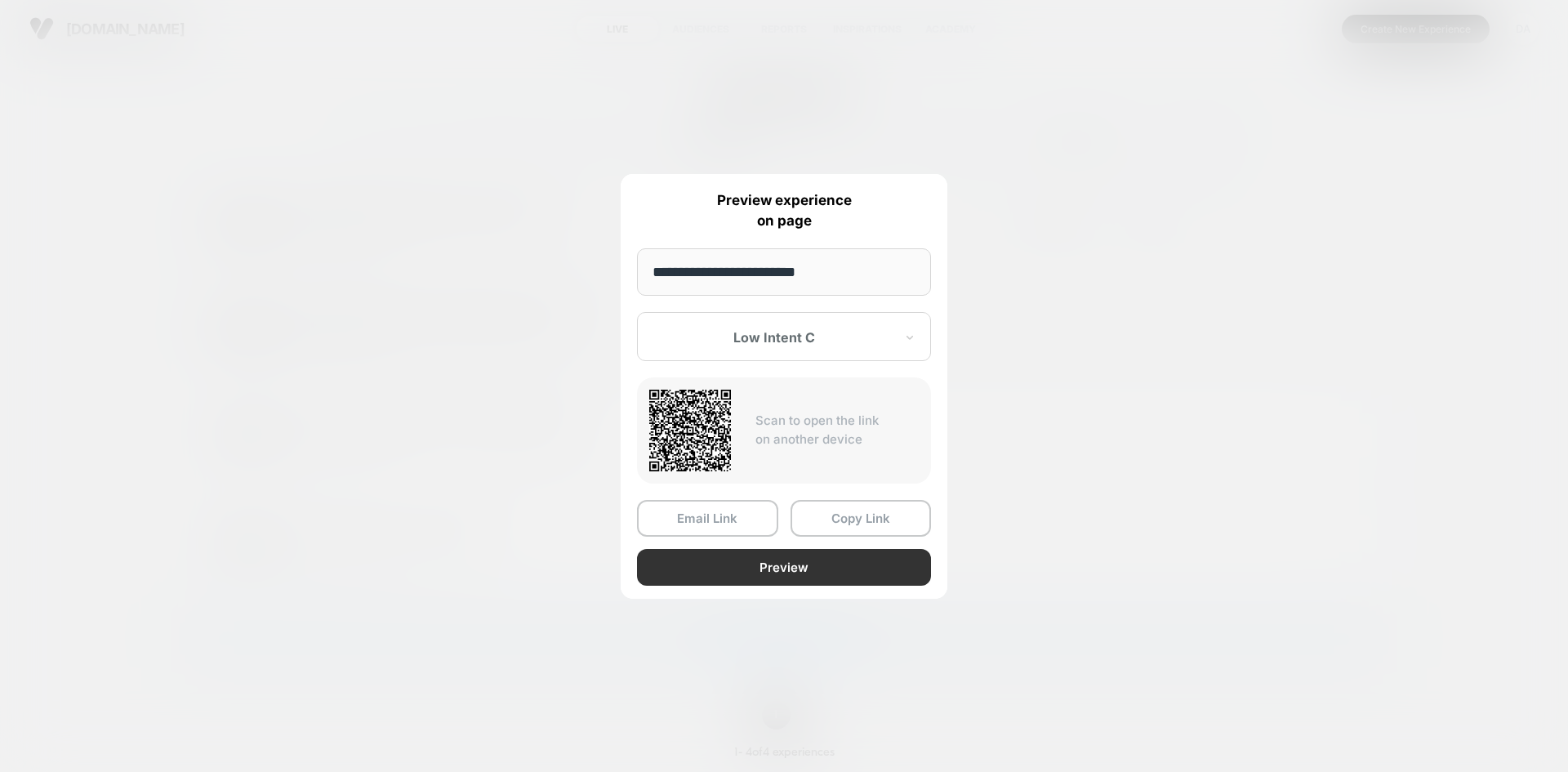
click at [761, 577] on button "Preview" at bounding box center [784, 567] width 294 height 37
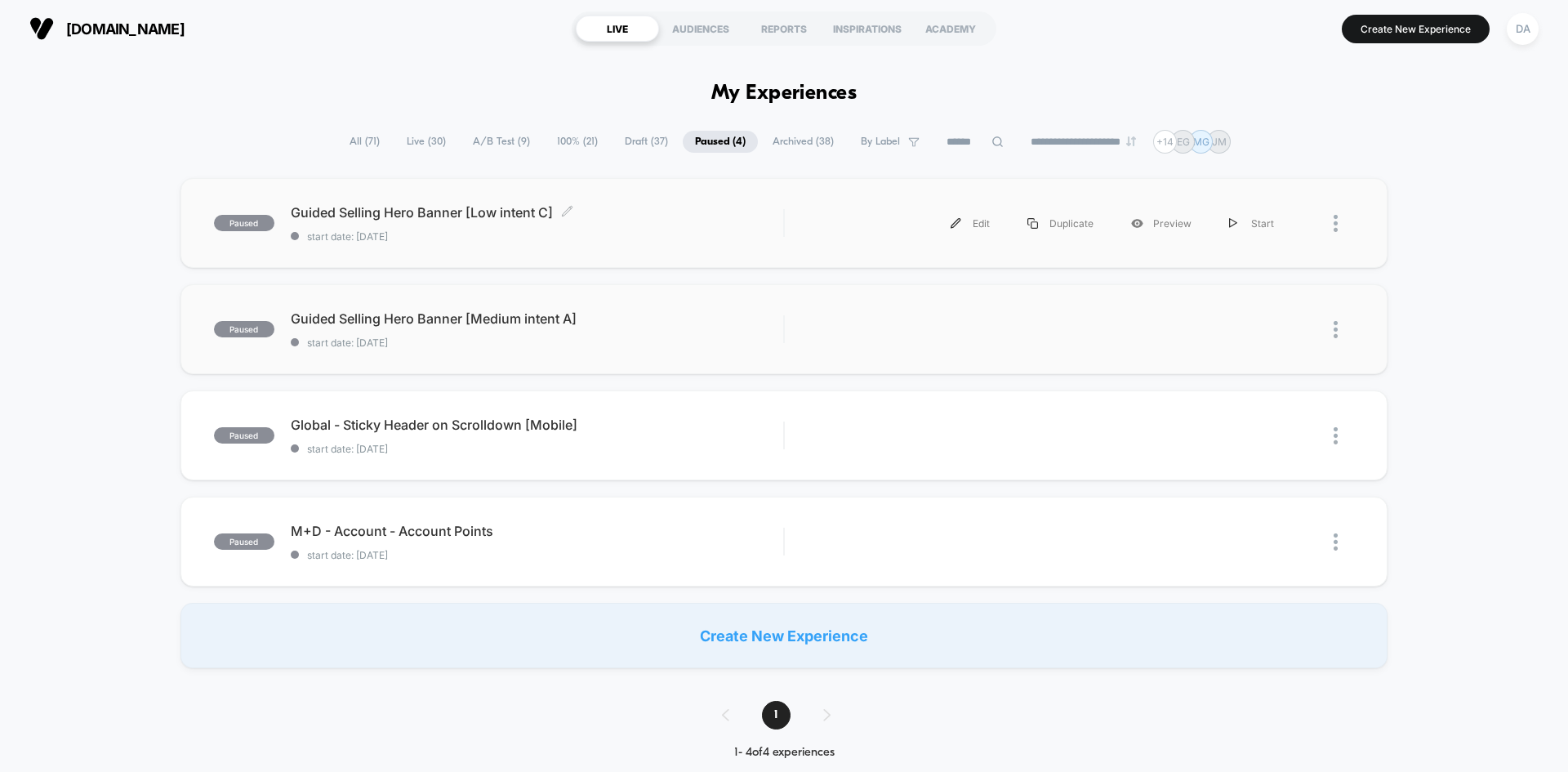
click at [665, 208] on span "Guided Selling Hero Banner [Low intent C] Click to edit experience details" at bounding box center [538, 212] width 493 height 17
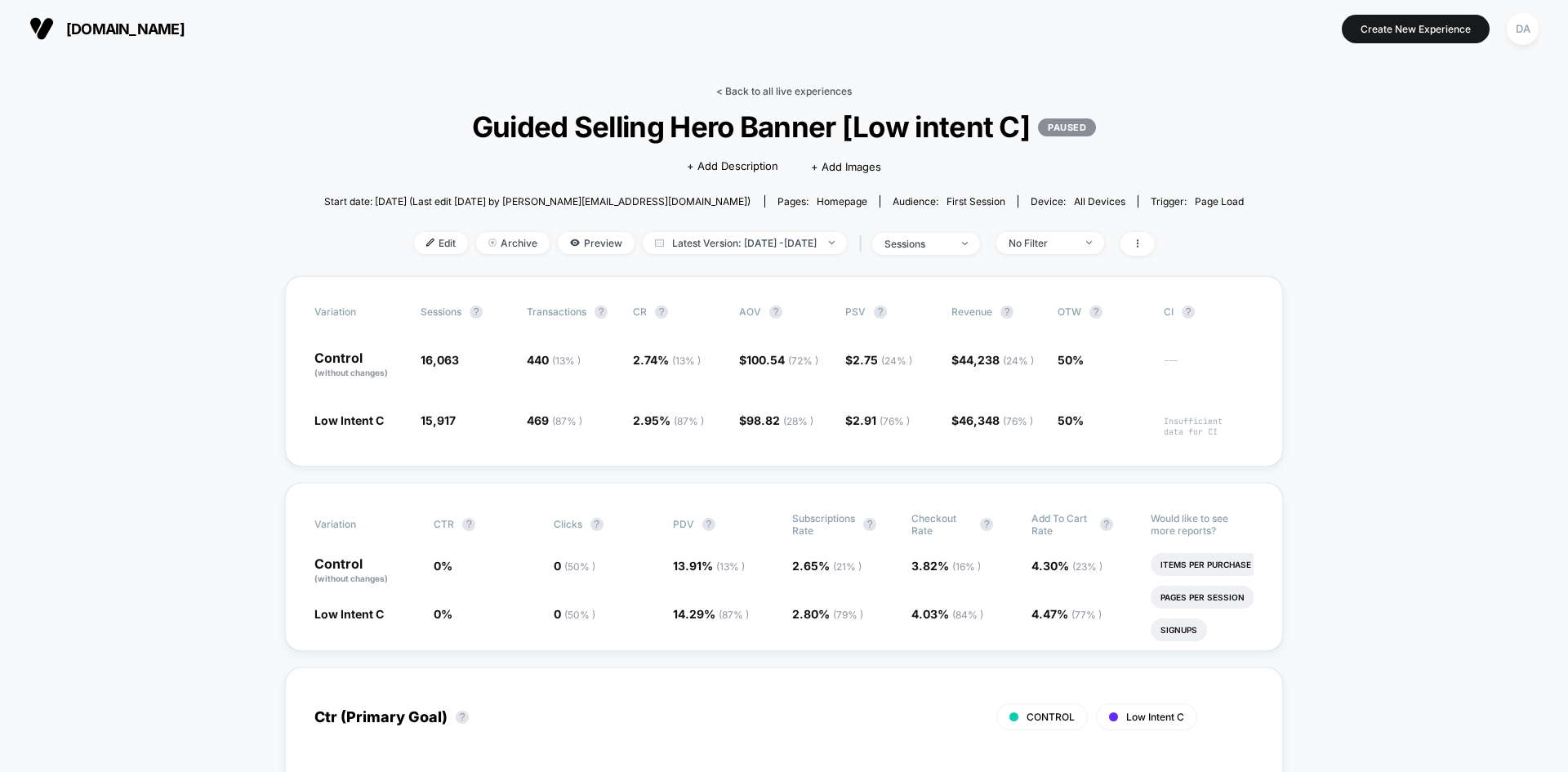
click at [776, 88] on link "< Back to all live experiences" at bounding box center [784, 91] width 136 height 12
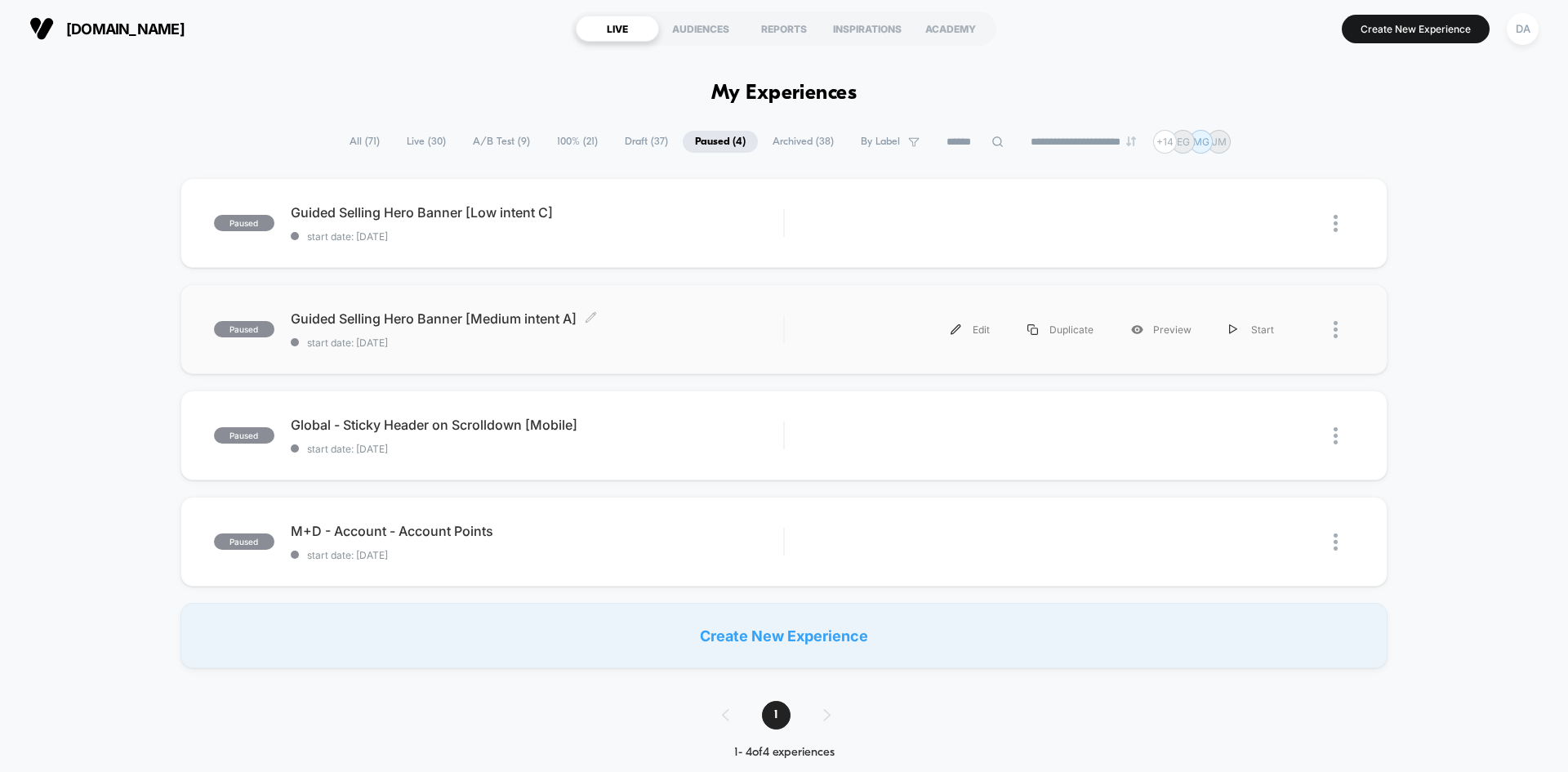
click at [668, 323] on span "Guided Selling Hero Banner [Medium intent A] Click to edit experience details" at bounding box center [538, 319] width 493 height 17
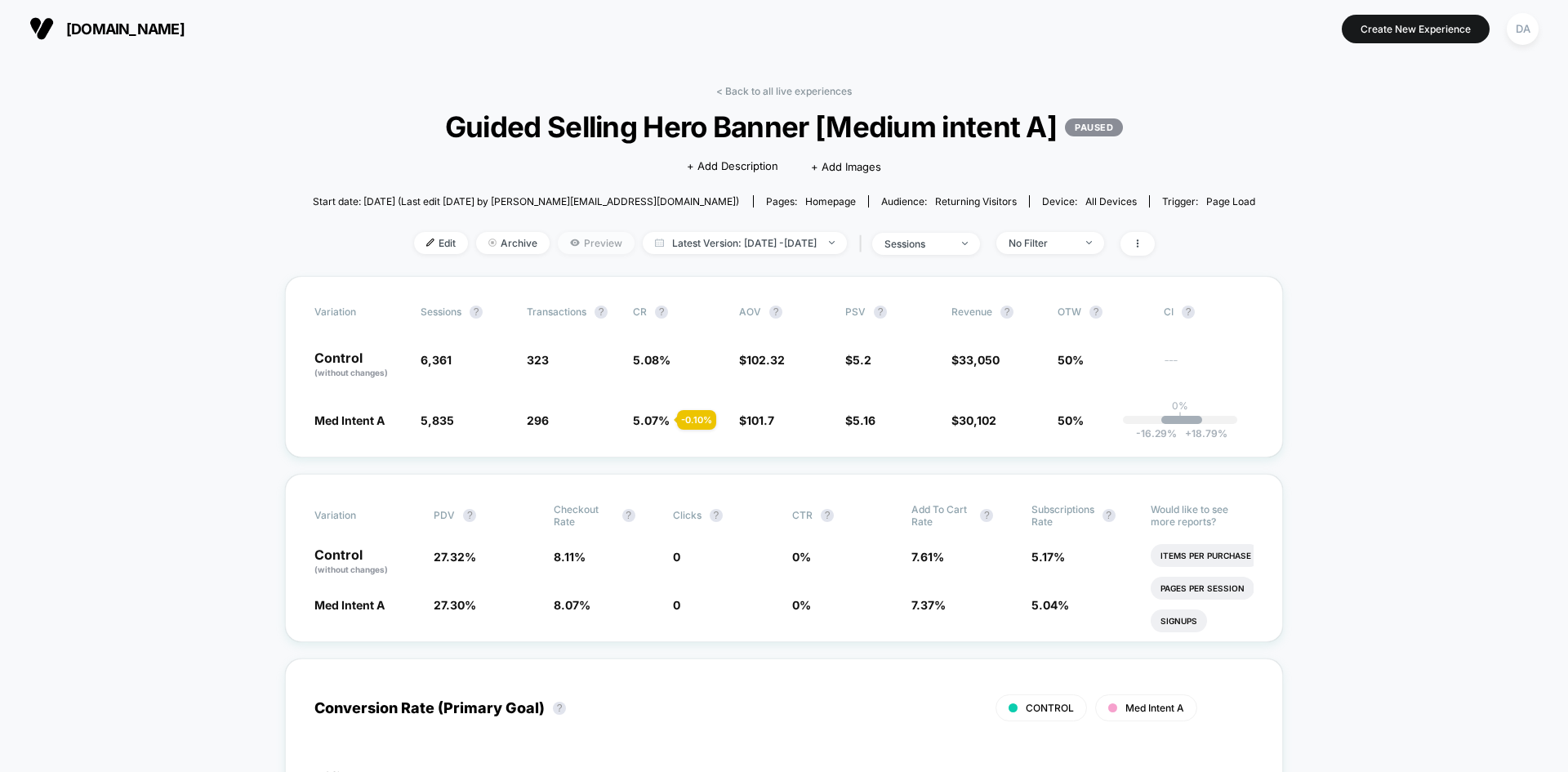
click at [577, 245] on span "Preview" at bounding box center [597, 242] width 77 height 22
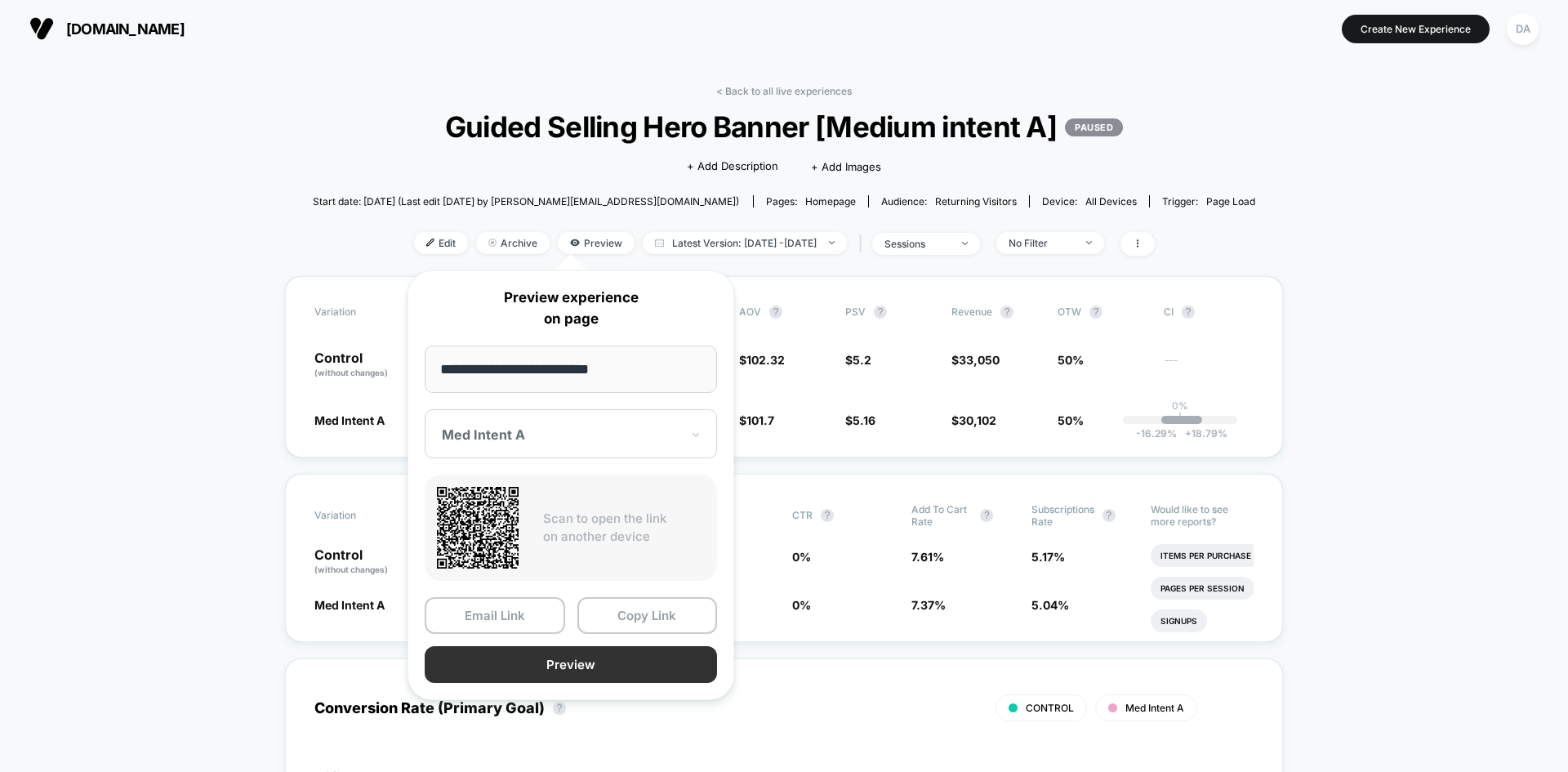
click at [583, 662] on button "Preview" at bounding box center [570, 664] width 292 height 37
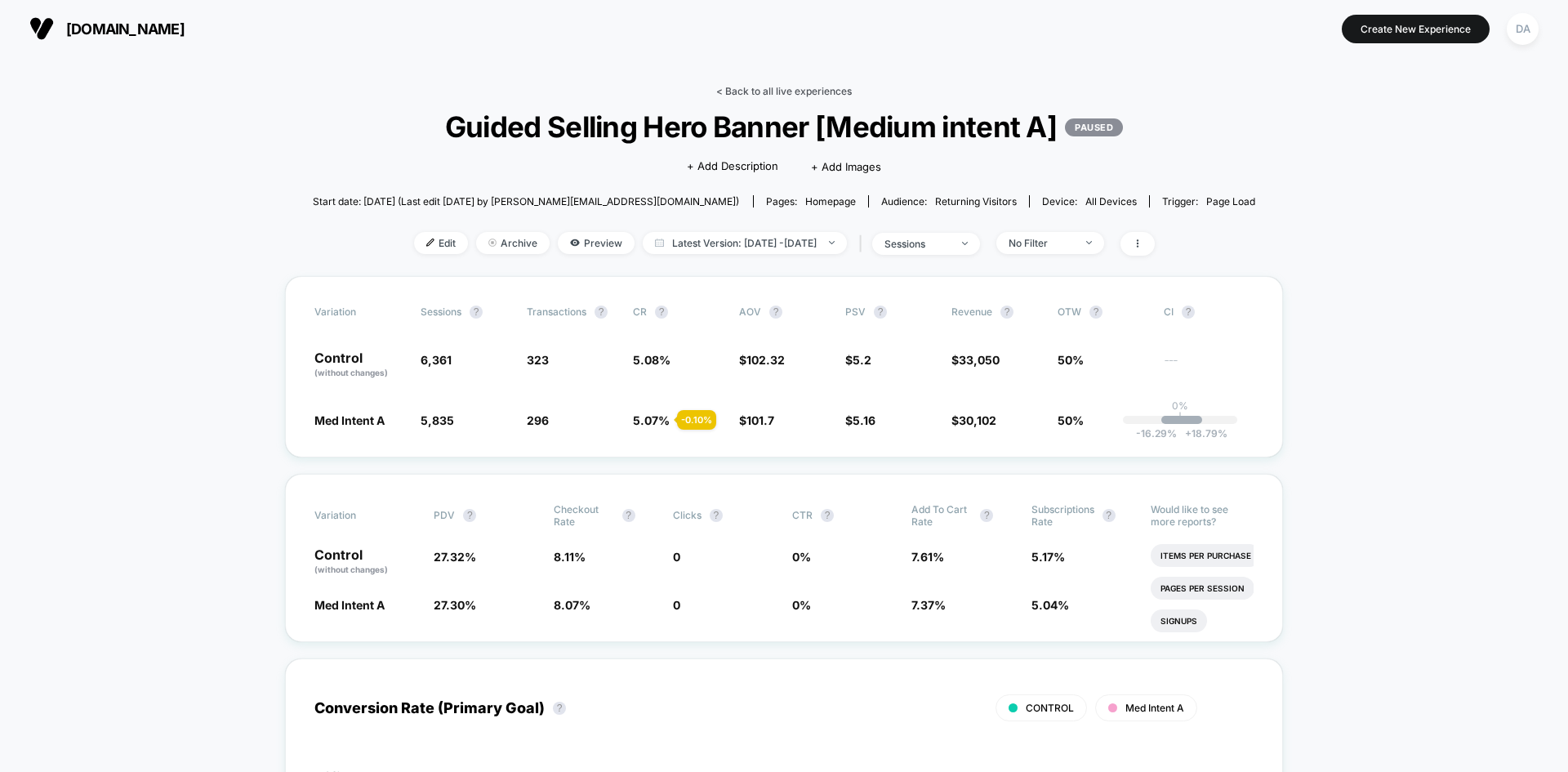
click at [774, 86] on link "< Back to all live experiences" at bounding box center [784, 91] width 136 height 12
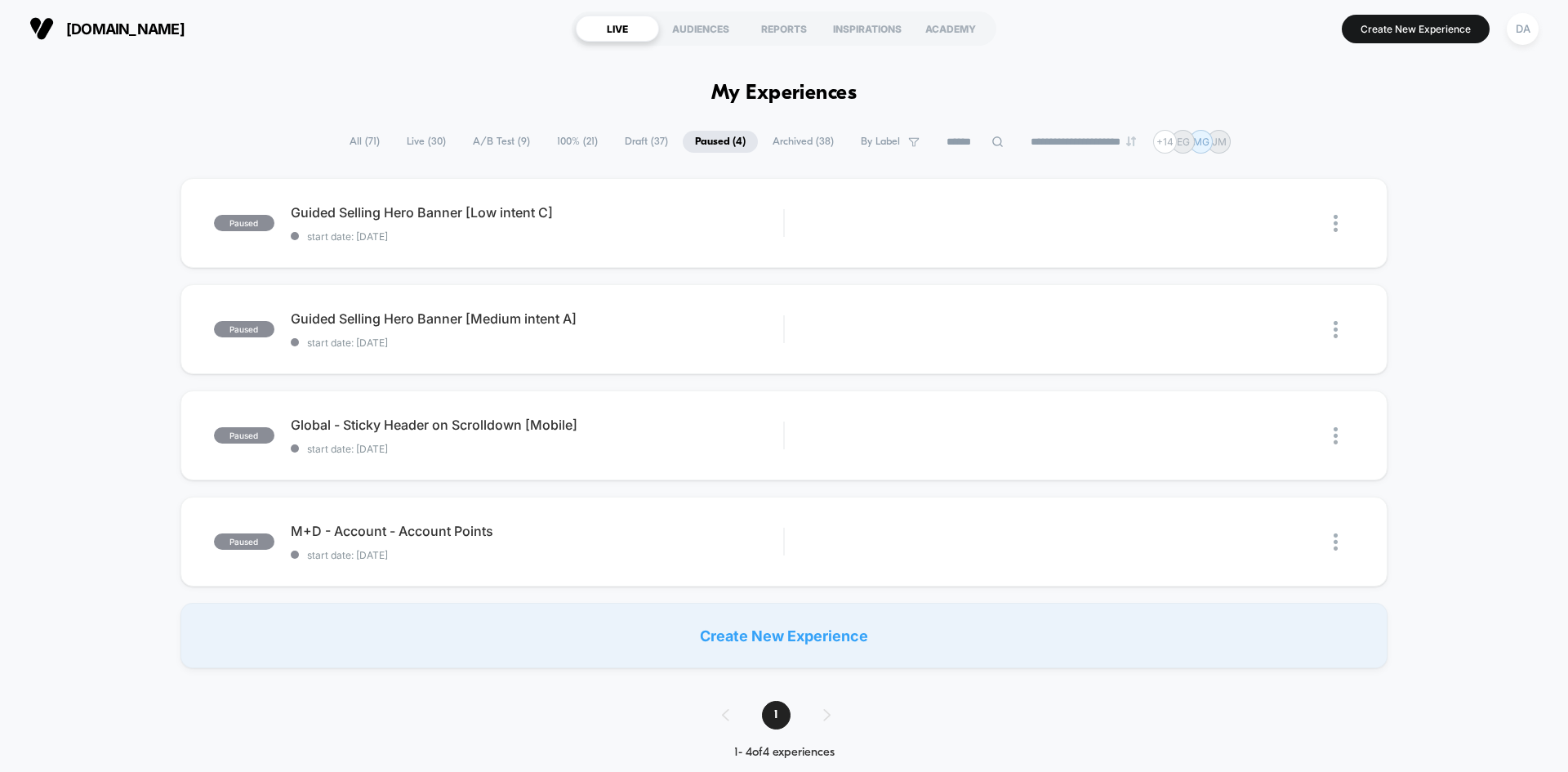
click at [351, 140] on span "All ( 71 )" at bounding box center [364, 142] width 54 height 22
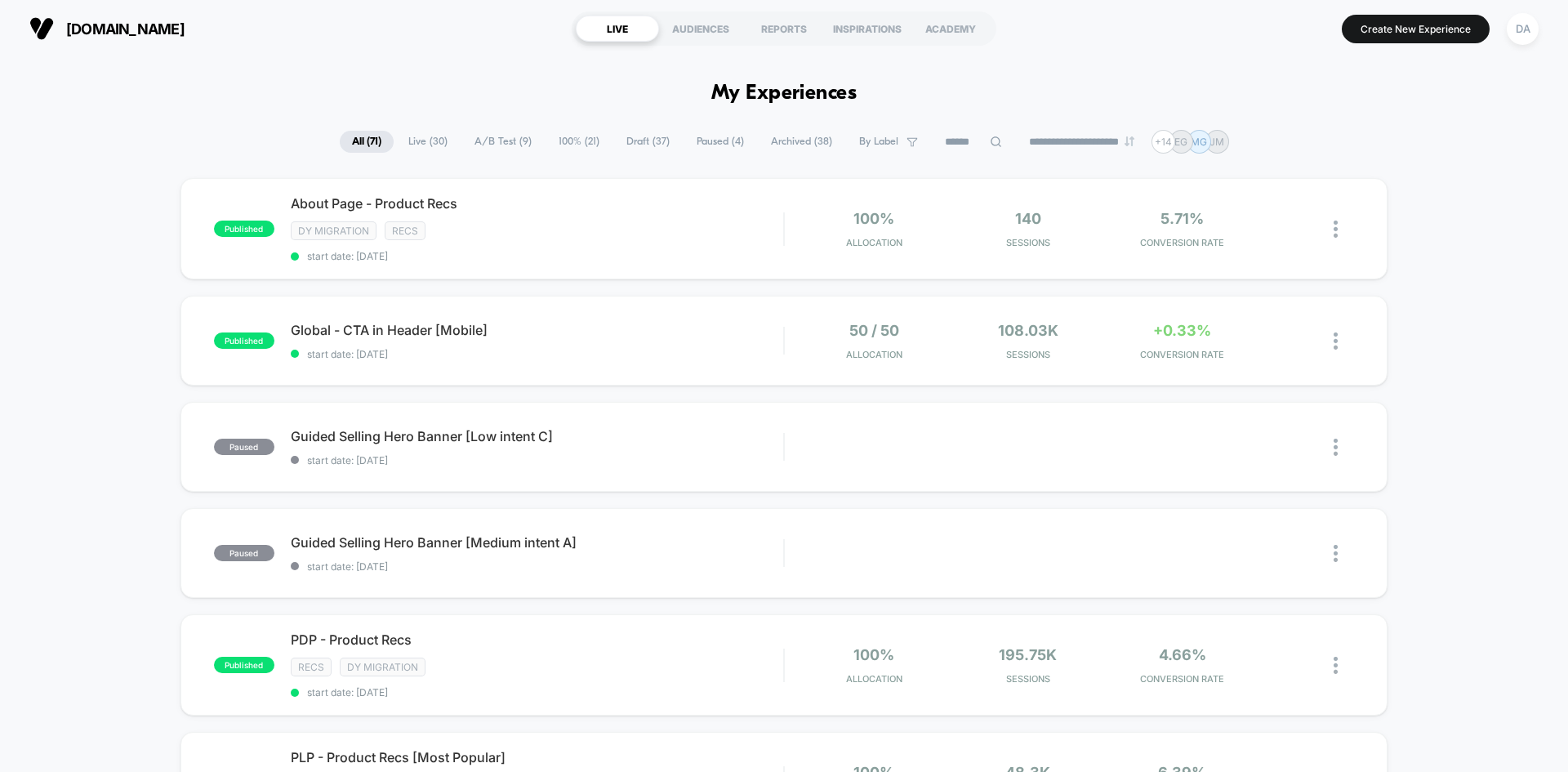
click at [410, 138] on span "Live ( 30 )" at bounding box center [428, 142] width 63 height 22
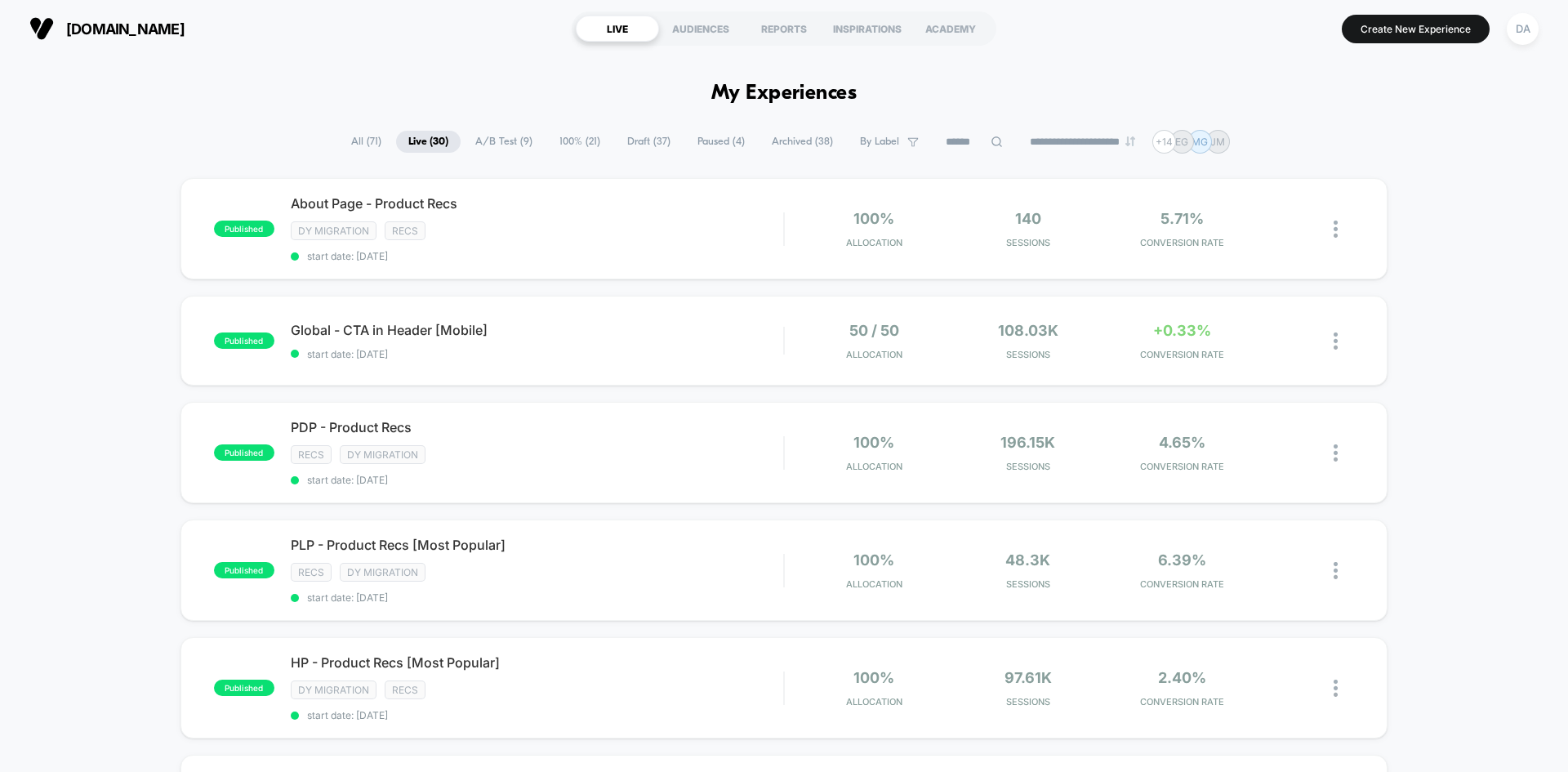
click at [472, 139] on span "A/B Test ( 9 )" at bounding box center [504, 142] width 82 height 22
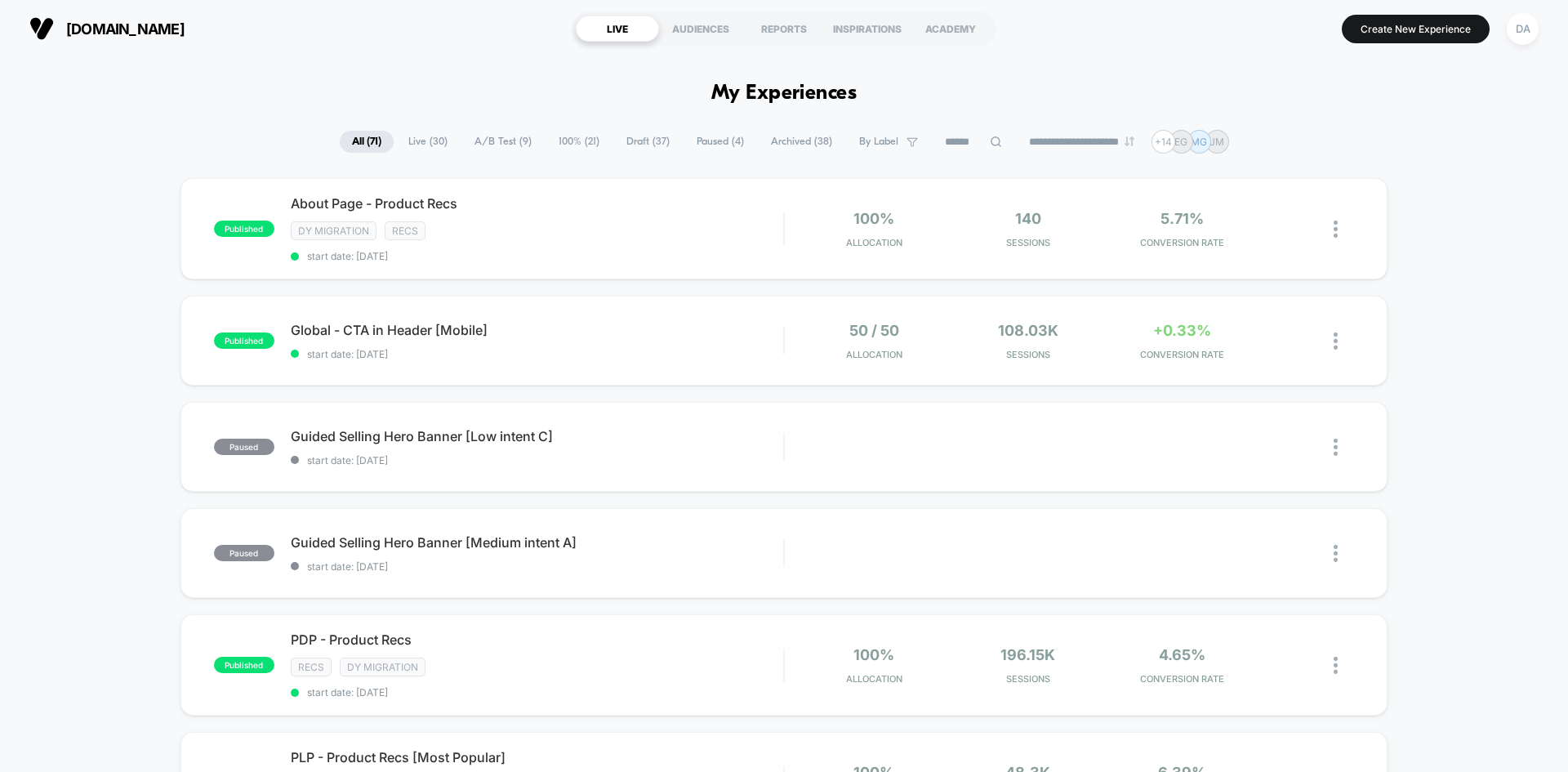
click at [562, 143] on span "100% ( 21 )" at bounding box center [579, 142] width 65 height 22
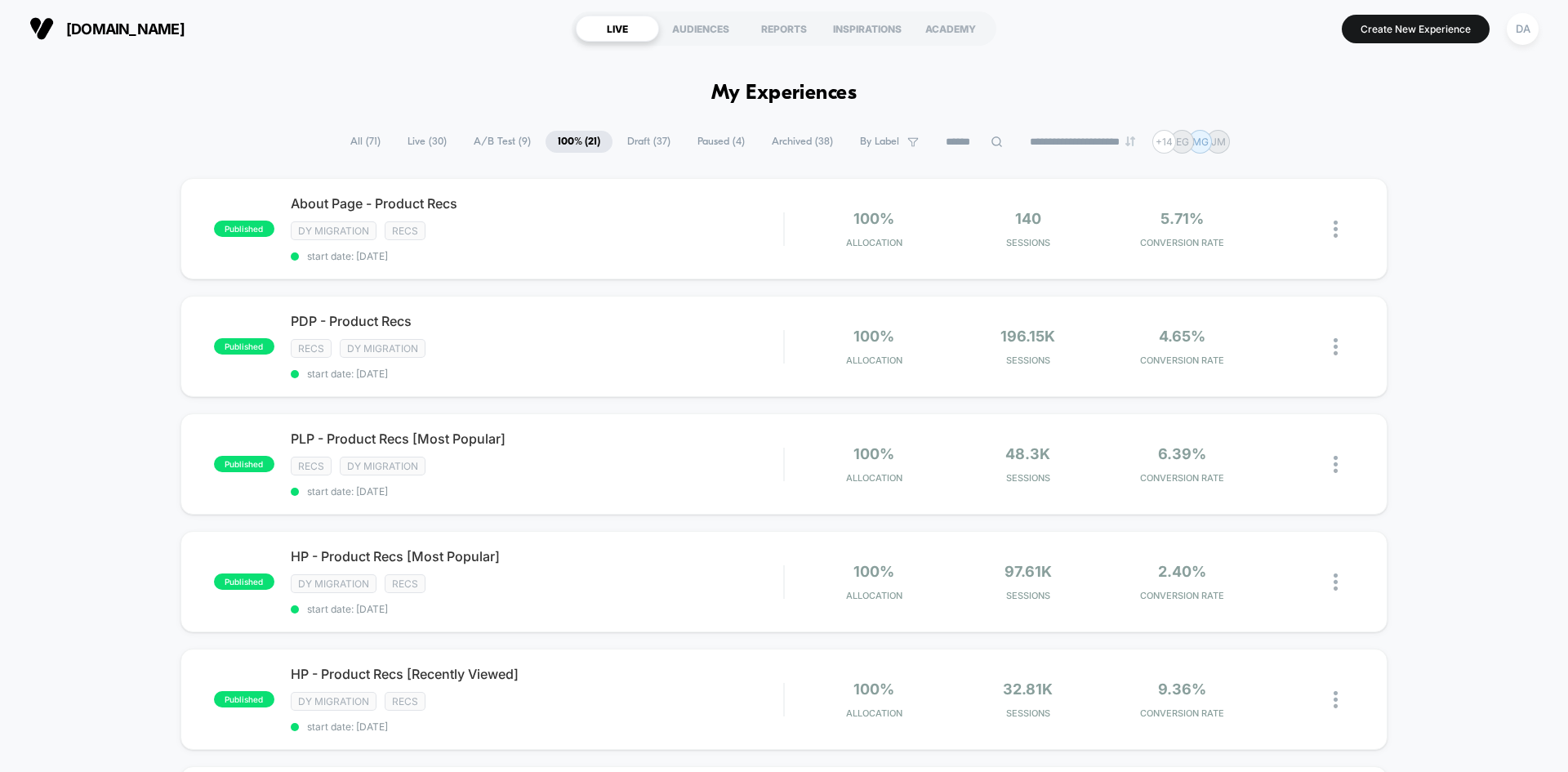
click at [689, 139] on span "Paused ( 4 )" at bounding box center [721, 142] width 72 height 22
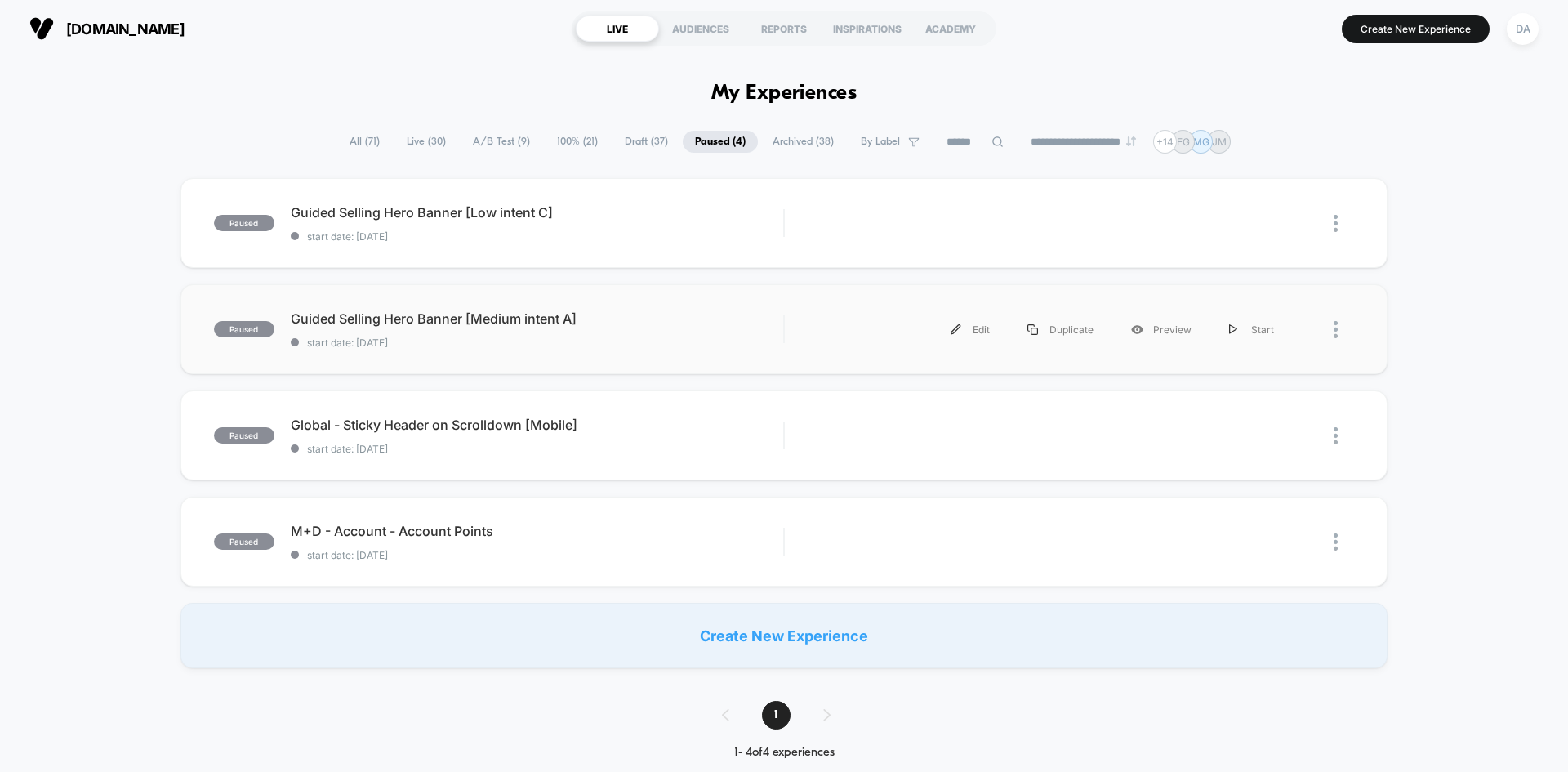
click at [703, 357] on div "paused Guided Selling Hero Banner [Medium intent A] start date: [DATE] Edit Dup…" at bounding box center [784, 329] width 1208 height 90
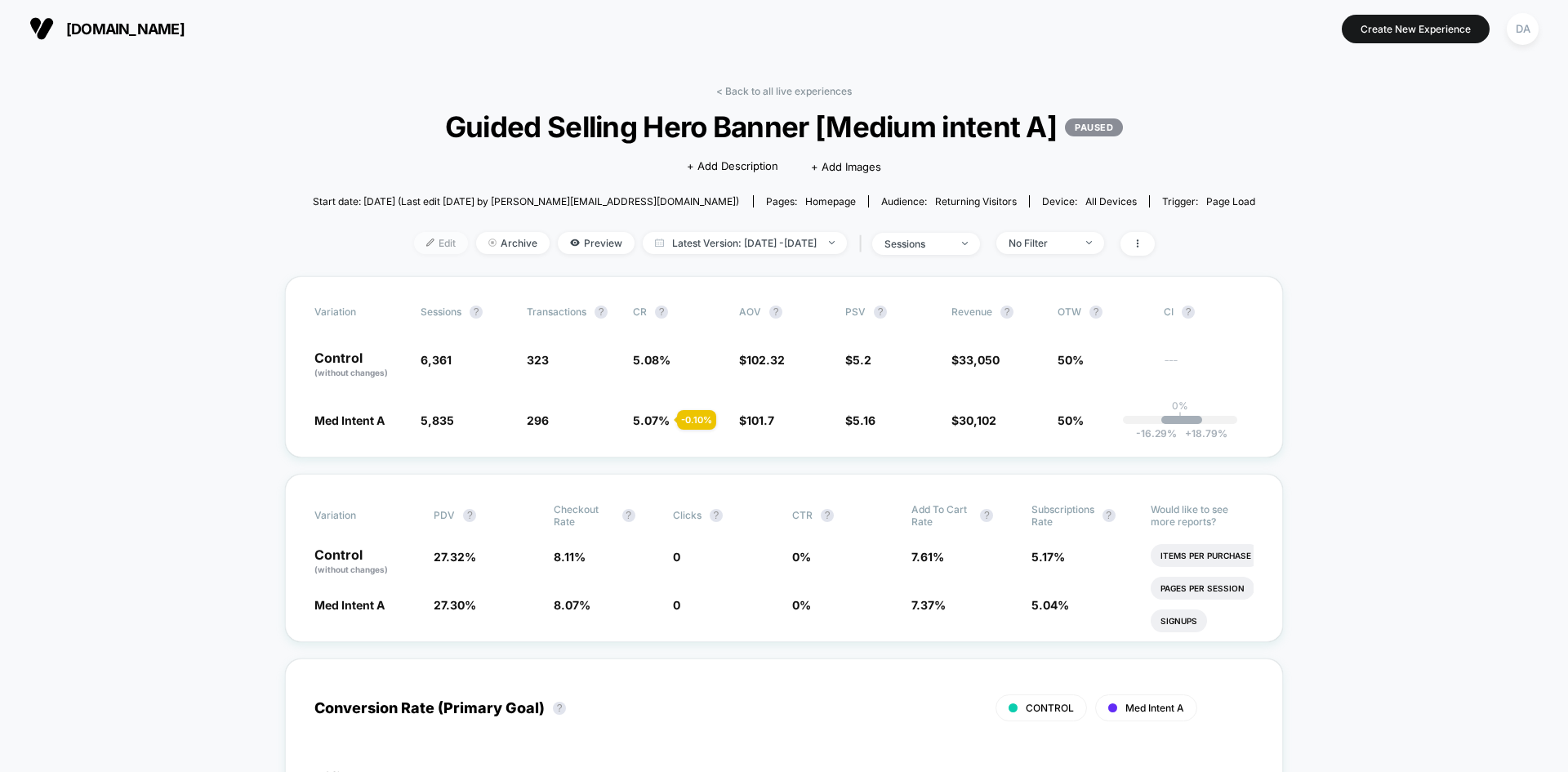
click at [428, 242] on span "Edit" at bounding box center [441, 242] width 53 height 22
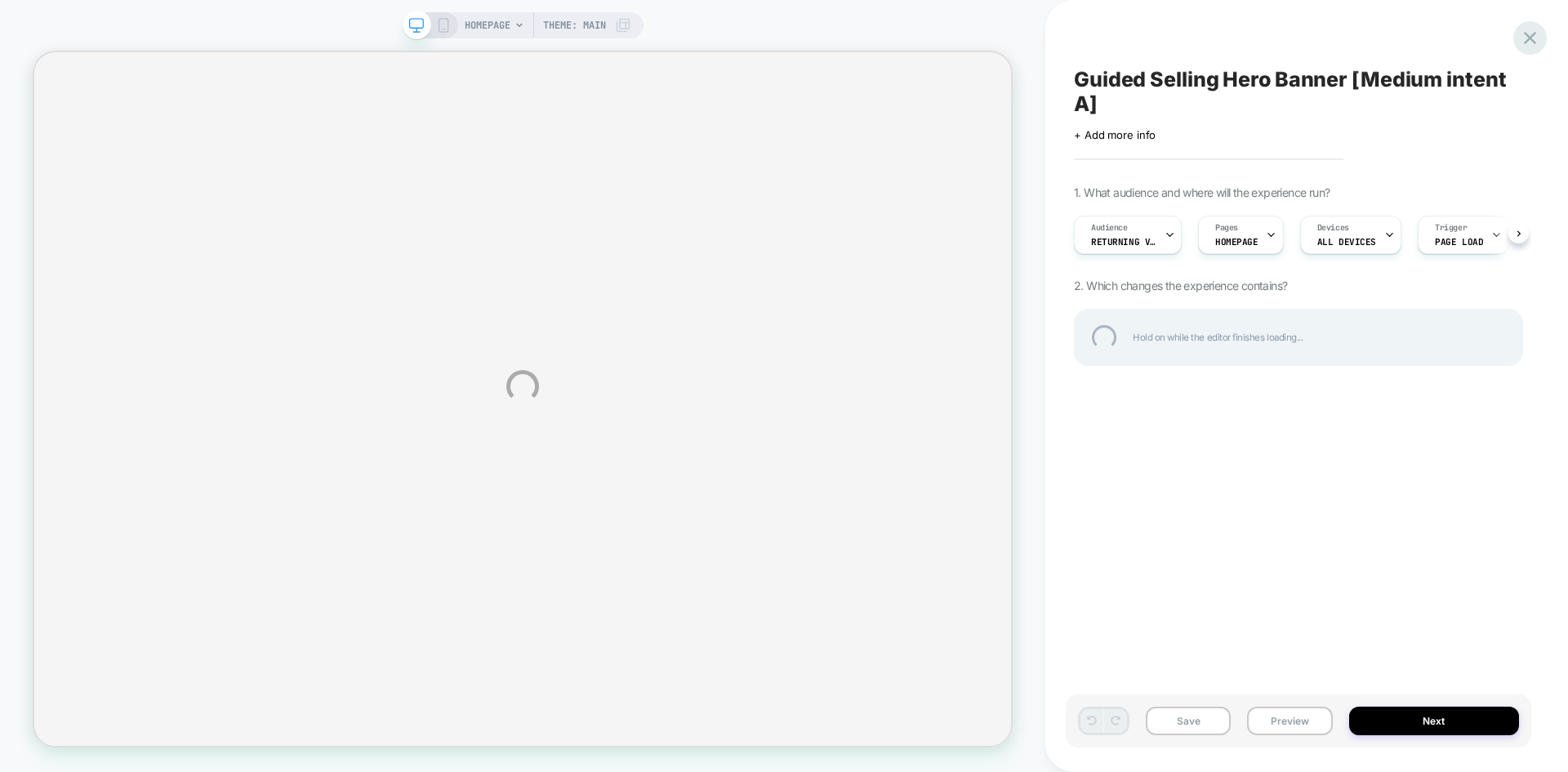
click at [1531, 38] on div at bounding box center [1530, 38] width 34 height 34
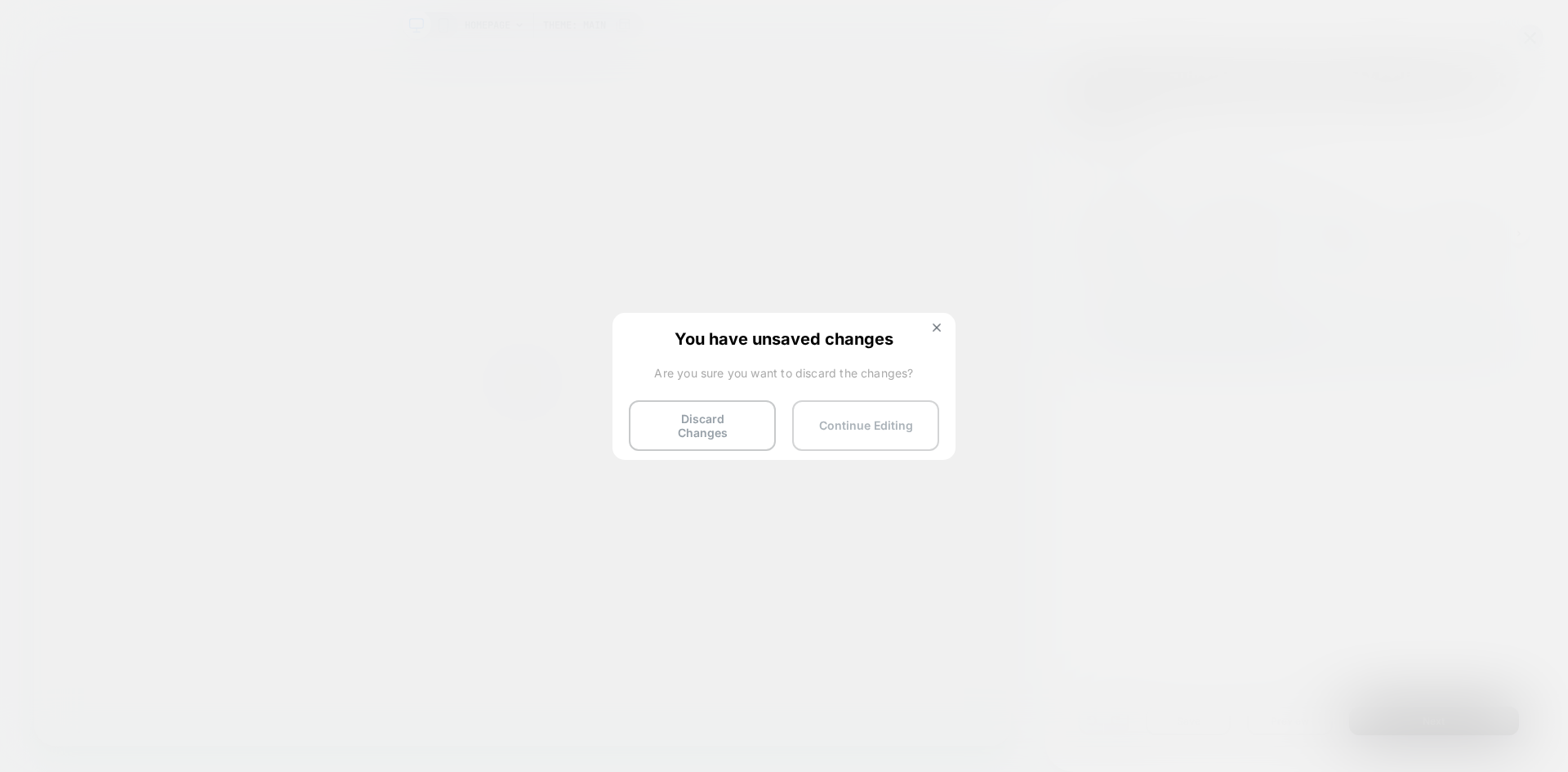
click at [853, 422] on button "Continue Editing" at bounding box center [865, 425] width 147 height 50
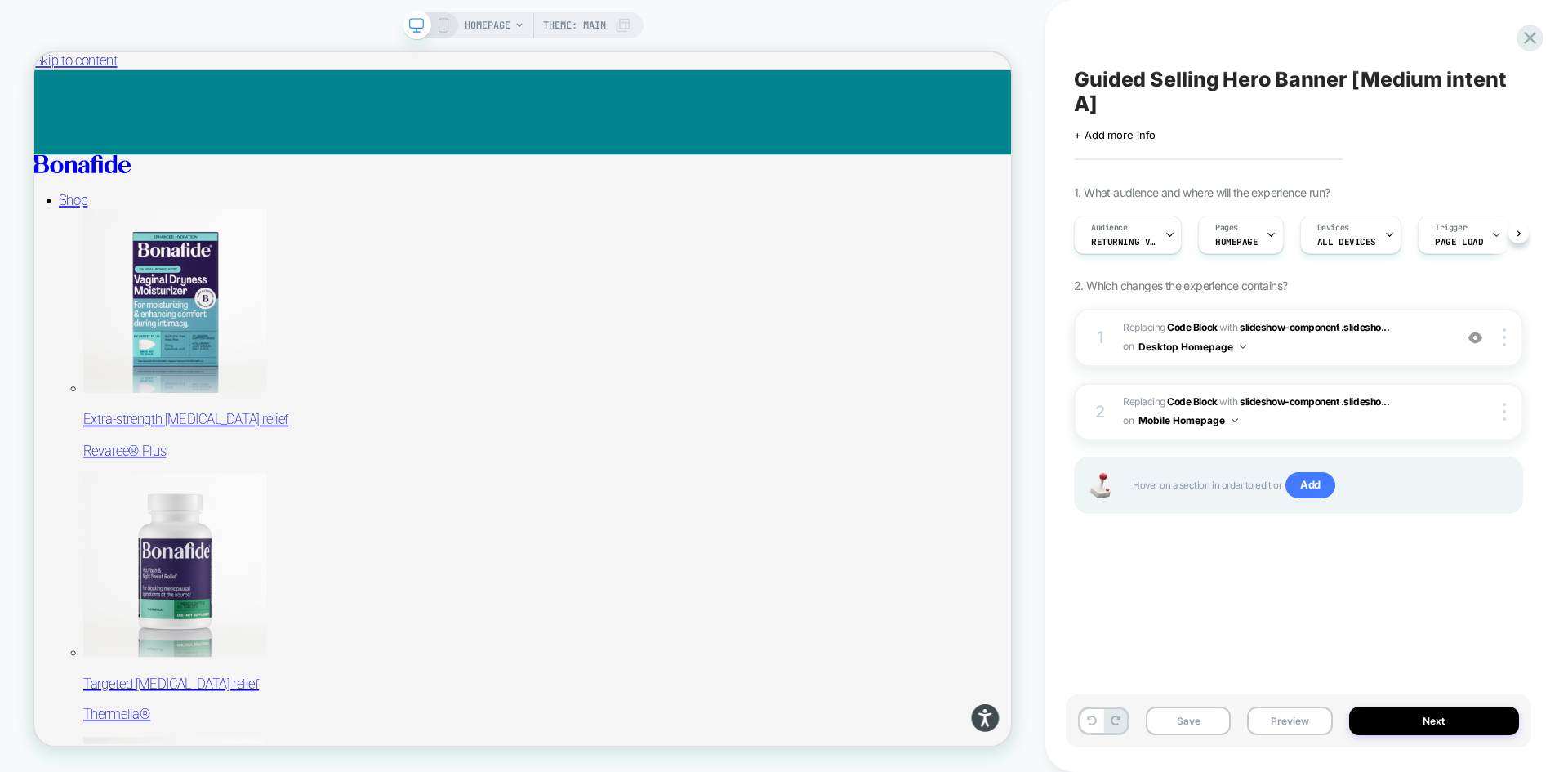
scroll to position [0, 1]
click at [1268, 715] on button "Preview" at bounding box center [1290, 721] width 85 height 29
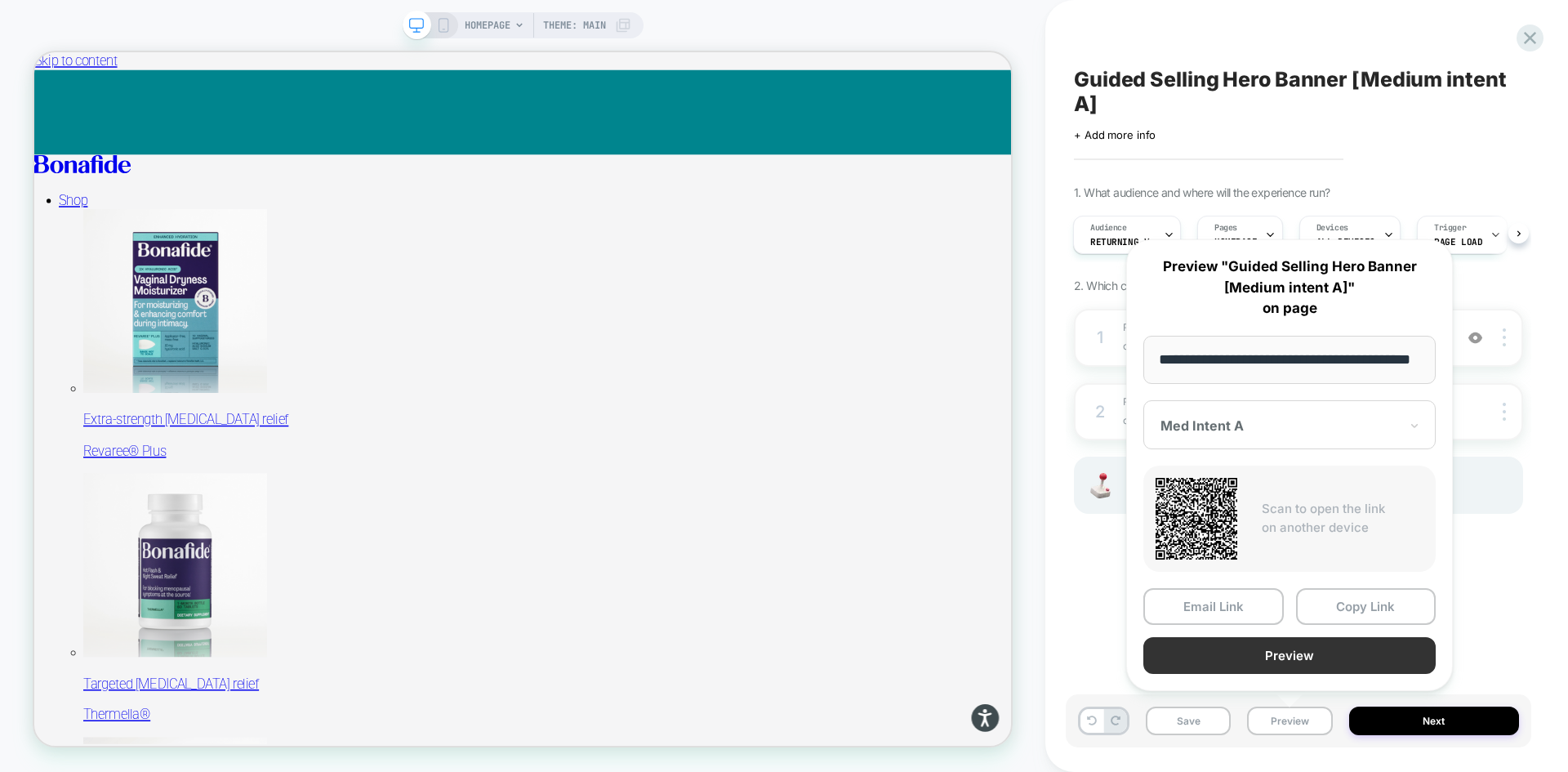
scroll to position [0, 0]
click at [1297, 651] on button "Preview" at bounding box center [1289, 655] width 292 height 37
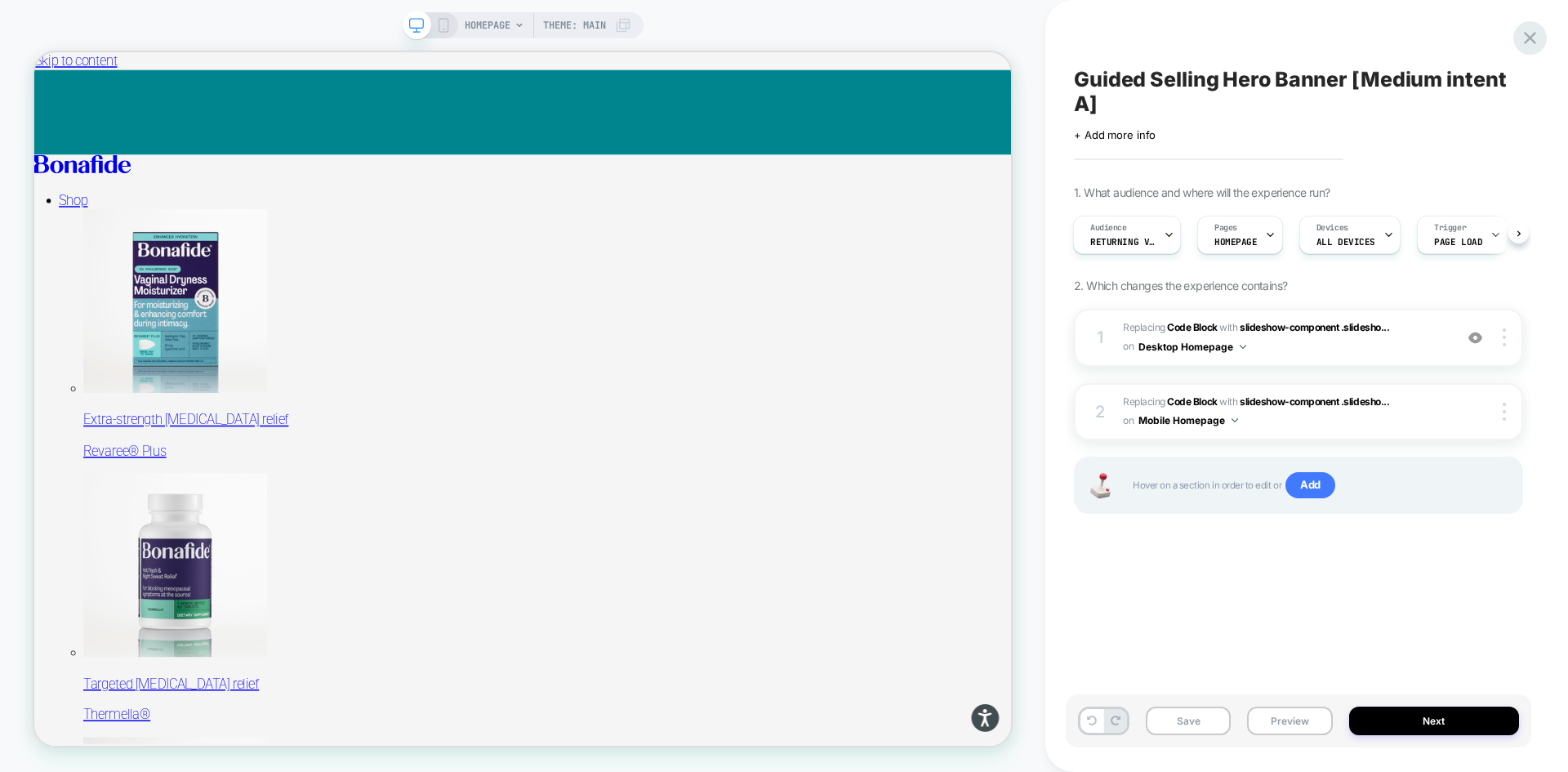
click at [1524, 35] on icon at bounding box center [1530, 38] width 22 height 22
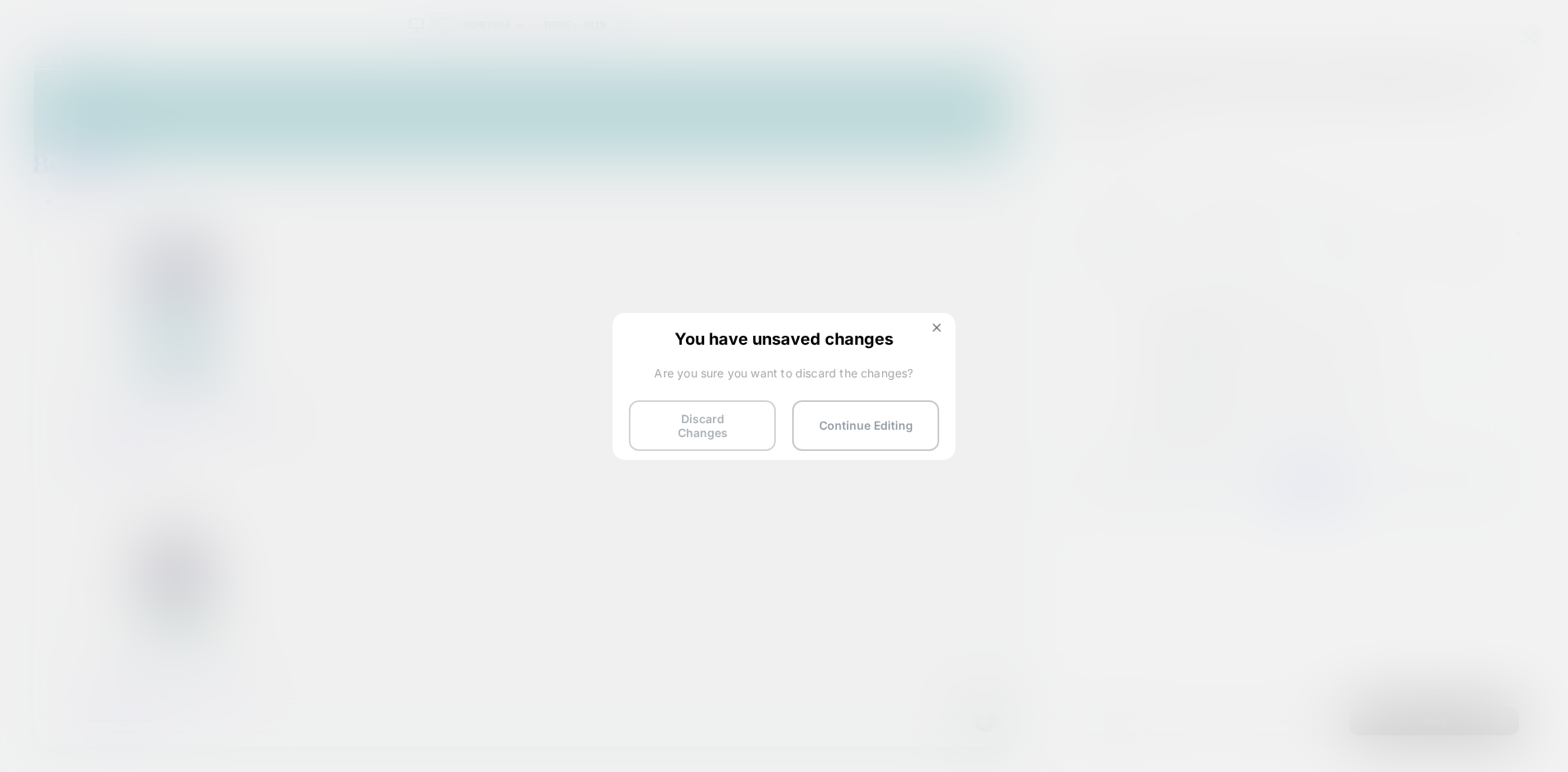
click at [746, 423] on button "Discard Changes" at bounding box center [702, 425] width 147 height 50
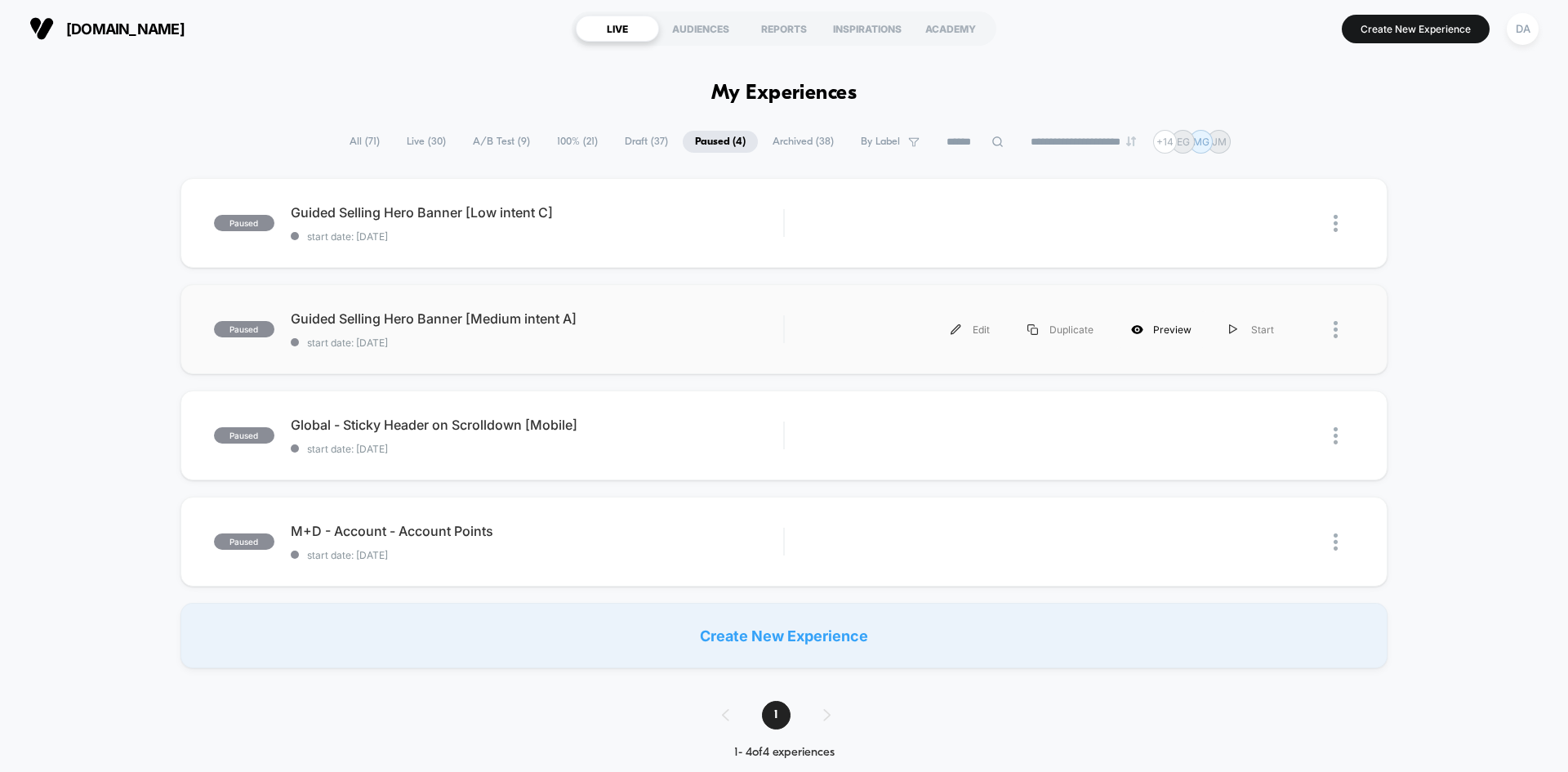
click at [1166, 334] on div "Preview" at bounding box center [1161, 329] width 98 height 37
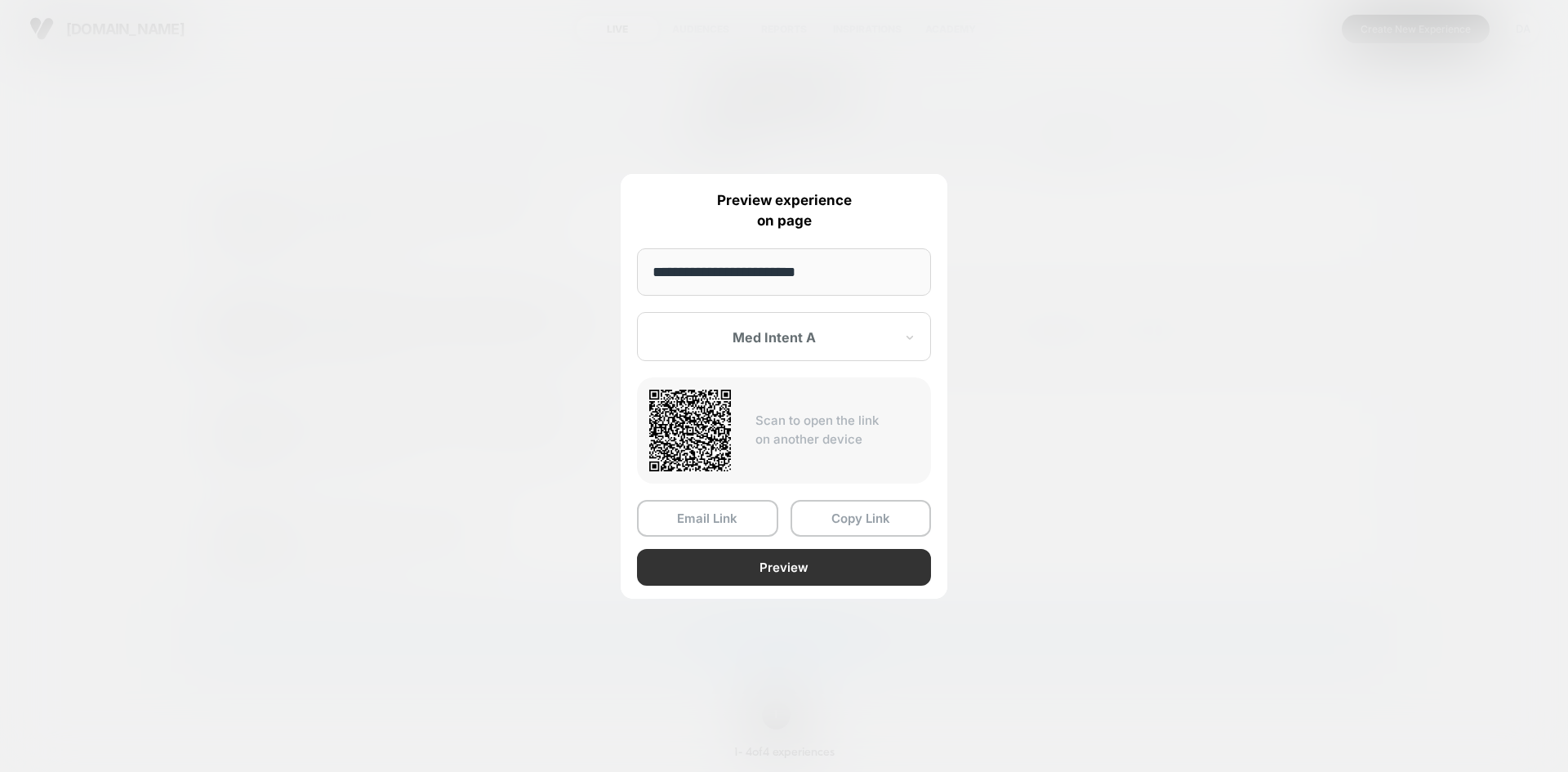
click at [740, 566] on button "Preview" at bounding box center [784, 567] width 294 height 37
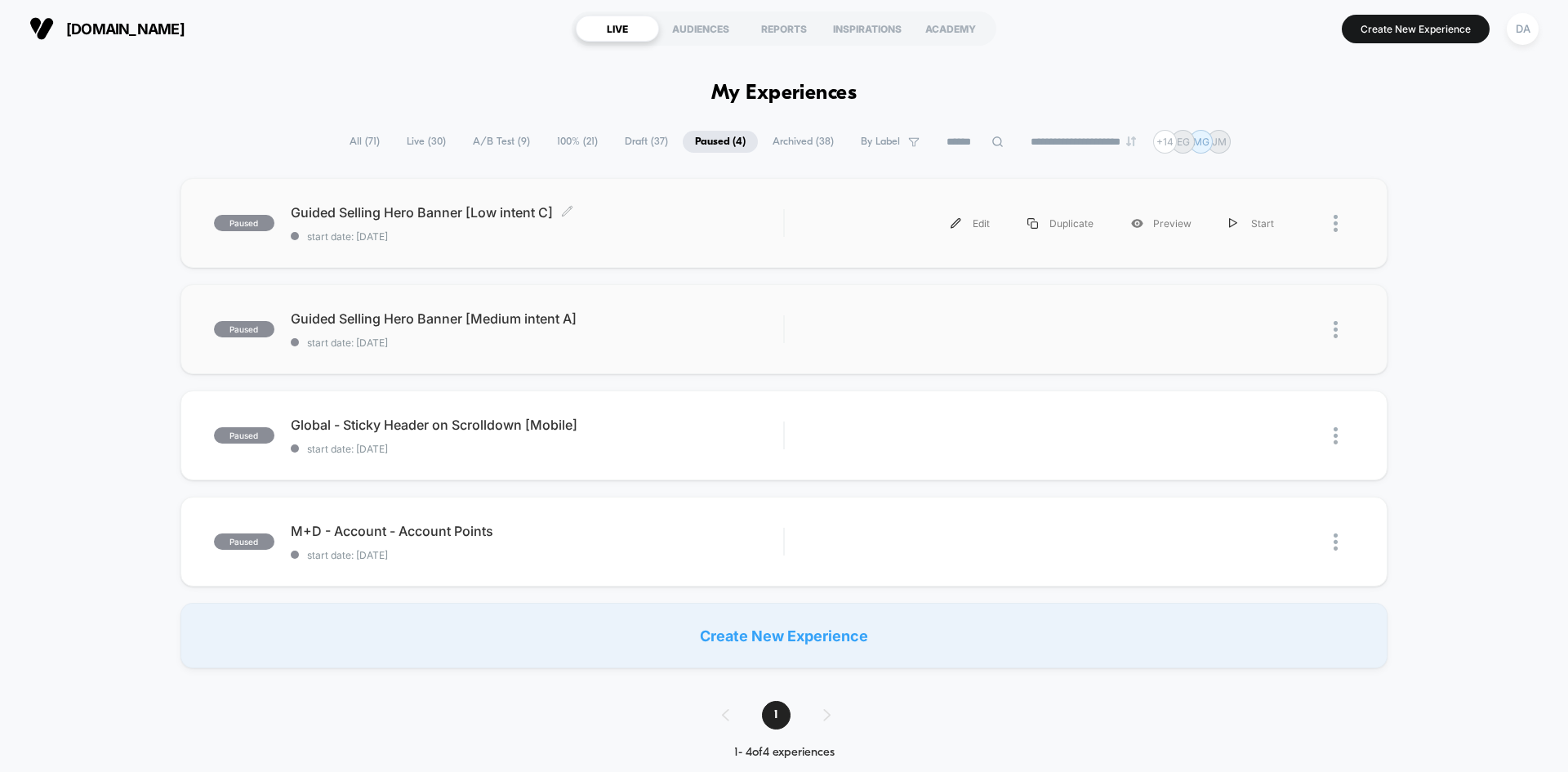
click at [678, 217] on span "Guided Selling Hero Banner [Low intent C] Click to edit experience details" at bounding box center [538, 212] width 493 height 17
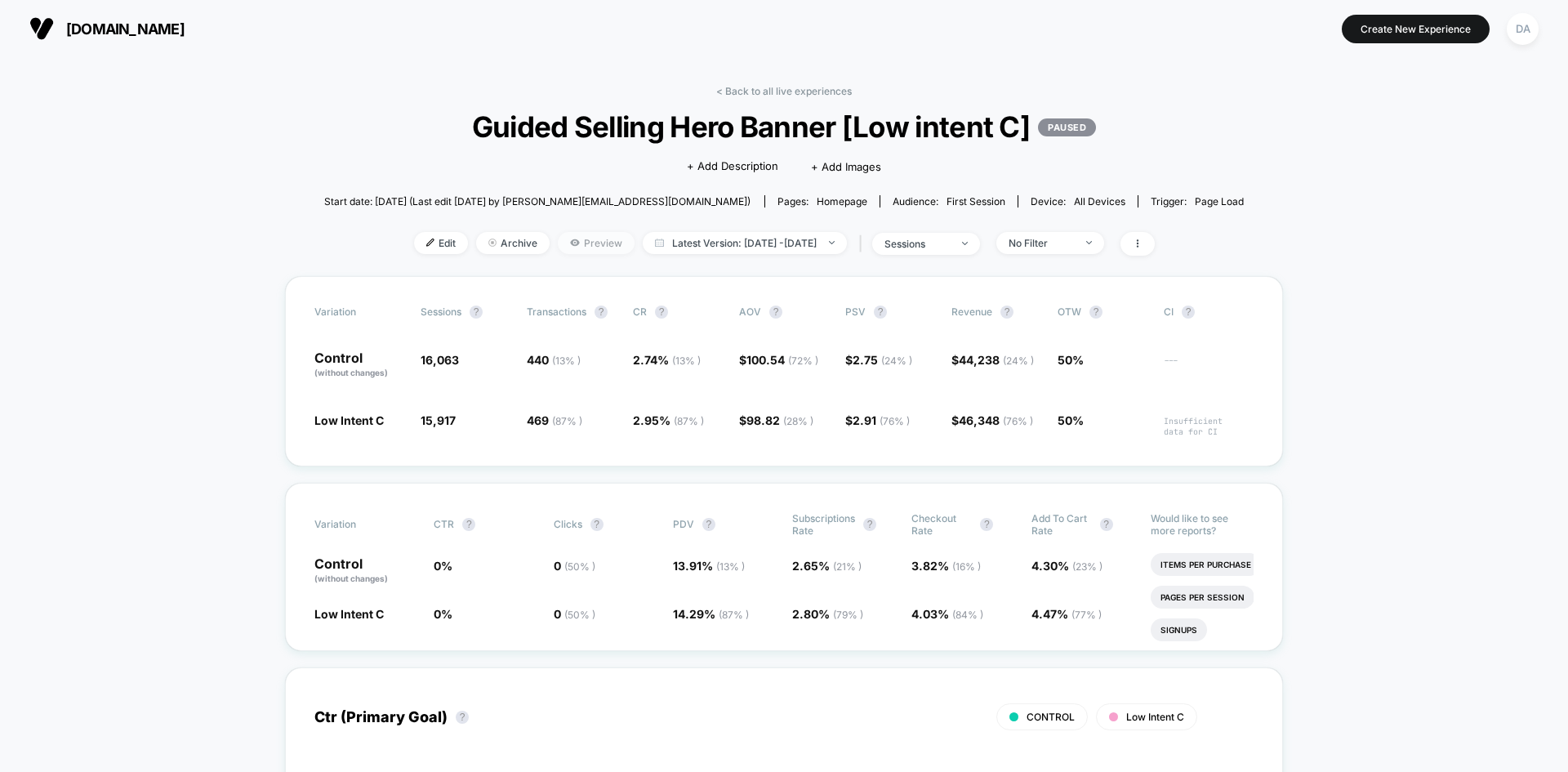
click at [567, 237] on span "Preview" at bounding box center [597, 242] width 77 height 22
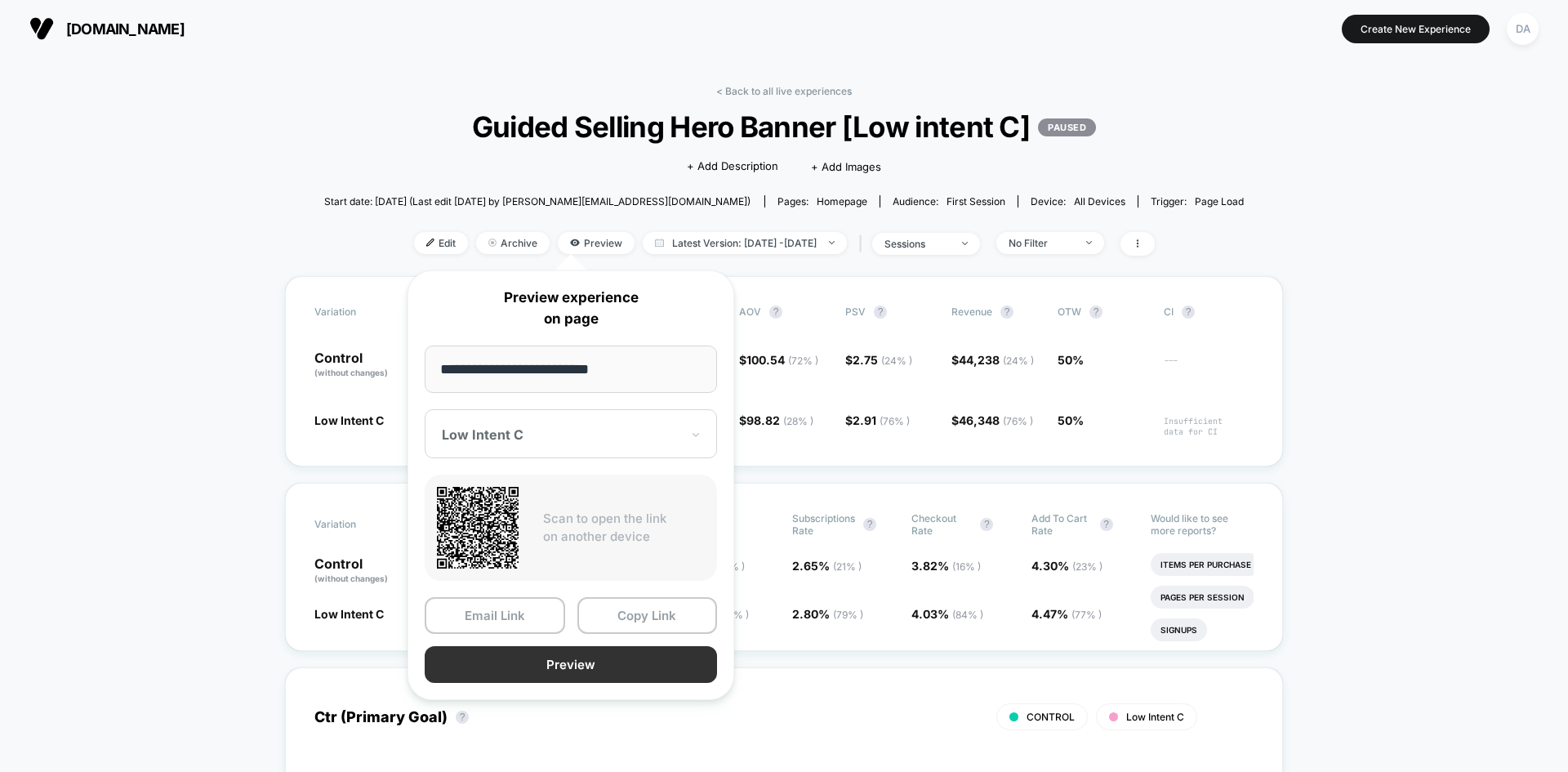
click at [617, 665] on button "Preview" at bounding box center [570, 664] width 292 height 37
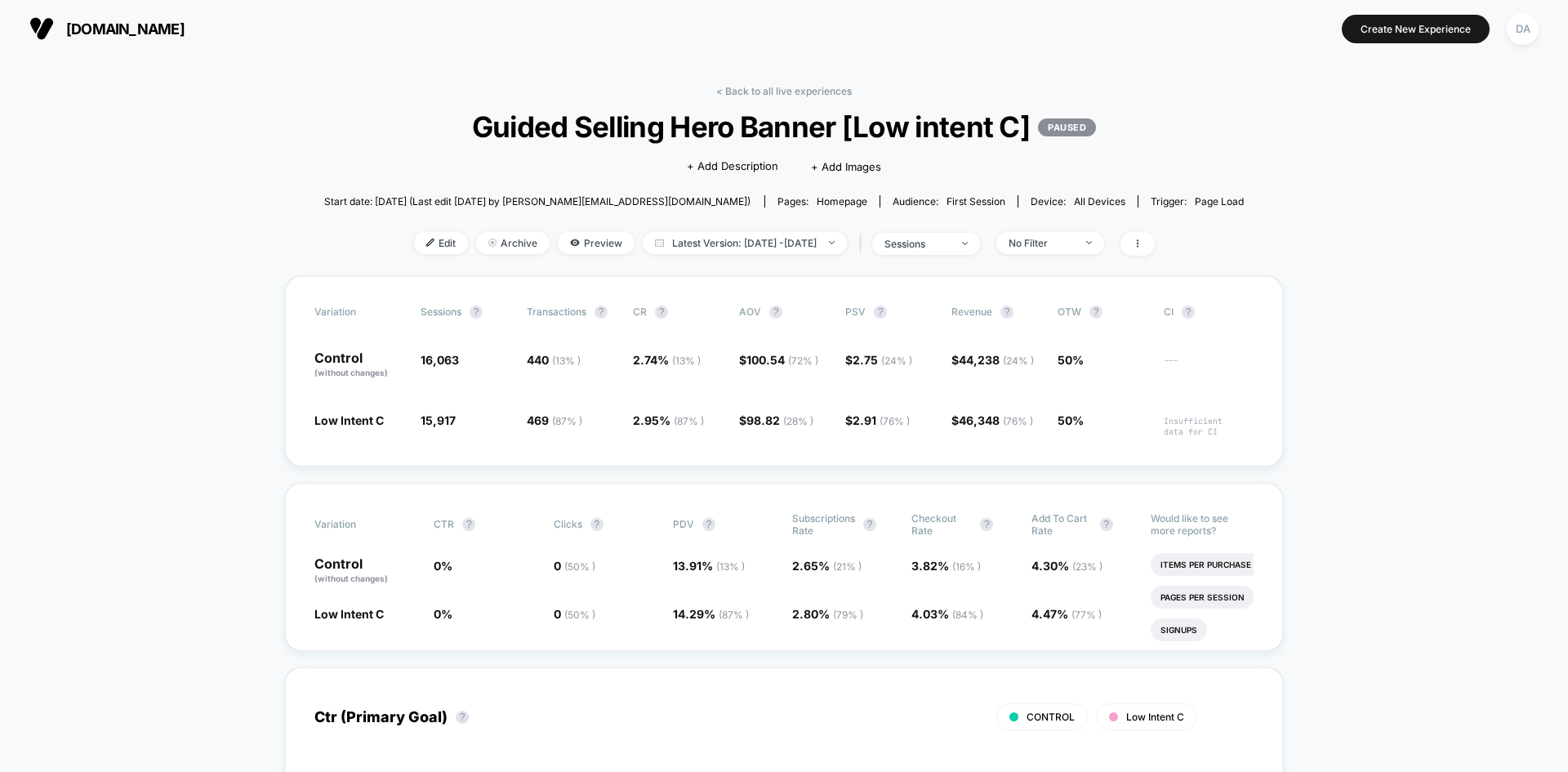
click at [764, 88] on link "< Back to all live experiences" at bounding box center [784, 91] width 136 height 12
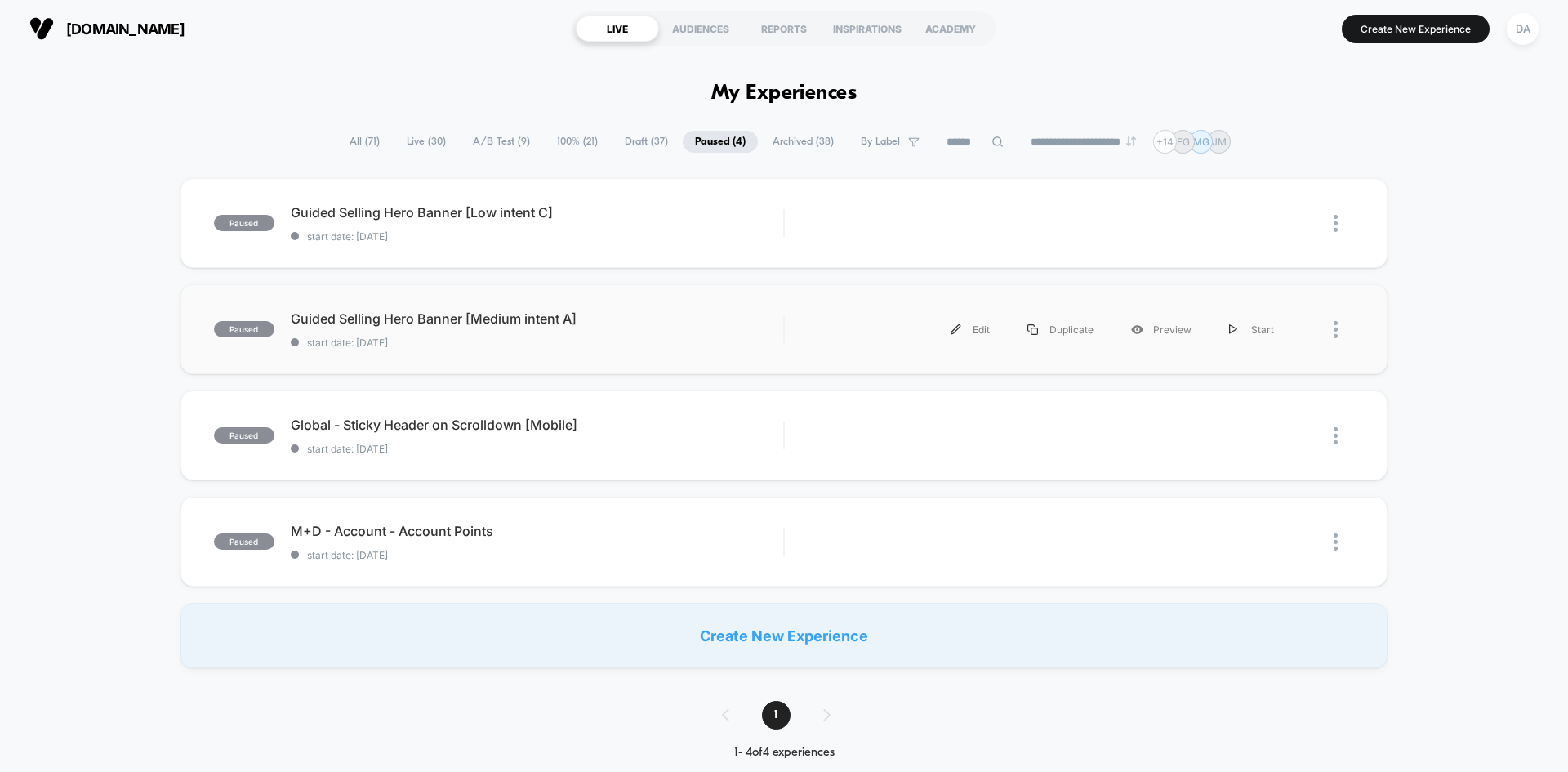
click at [652, 303] on div "paused Guided Selling Hero Banner [Medium intent A] start date: [DATE] Edit Dup…" at bounding box center [784, 329] width 1208 height 90
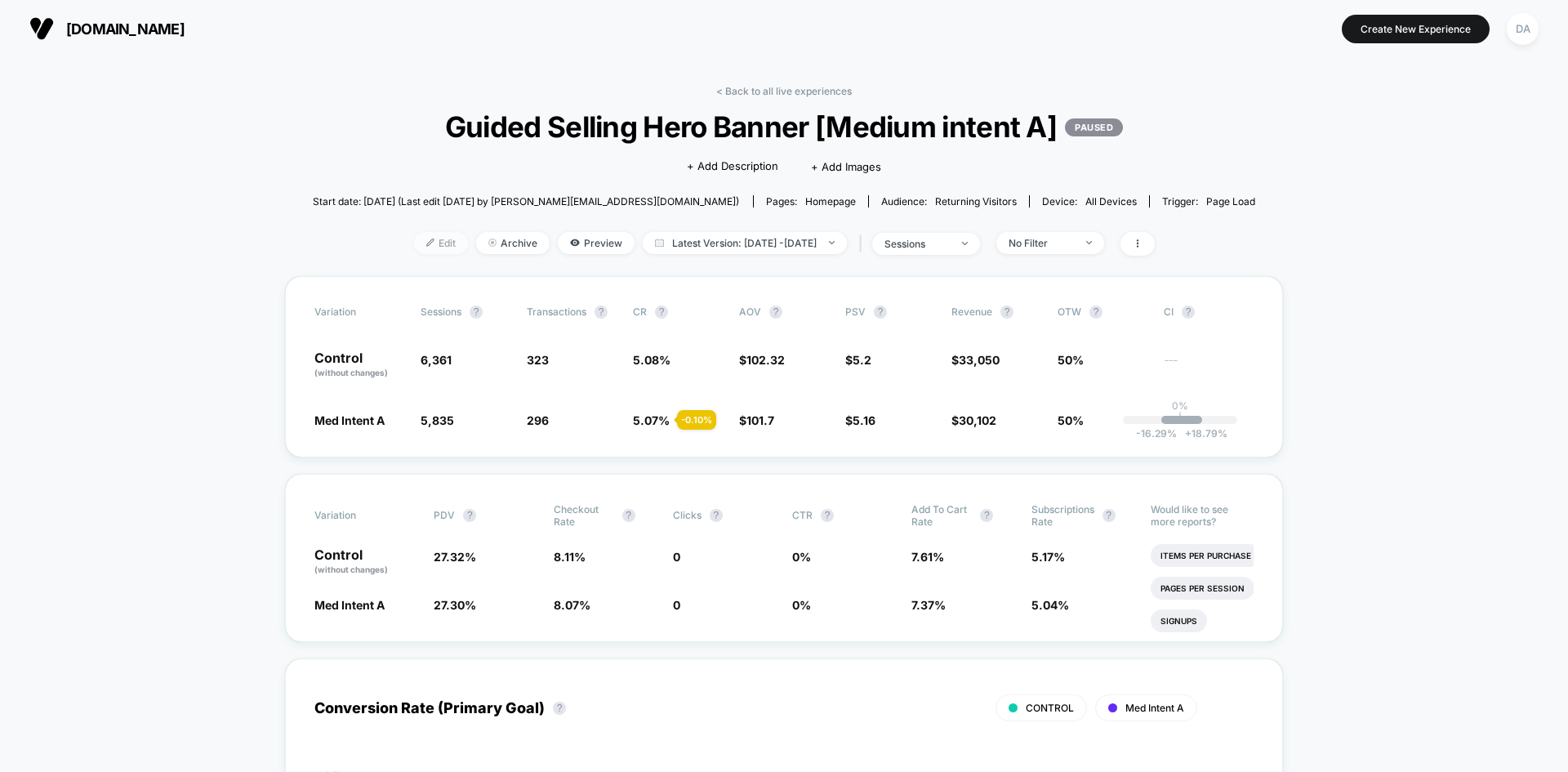
click at [423, 248] on span "Edit" at bounding box center [441, 242] width 53 height 22
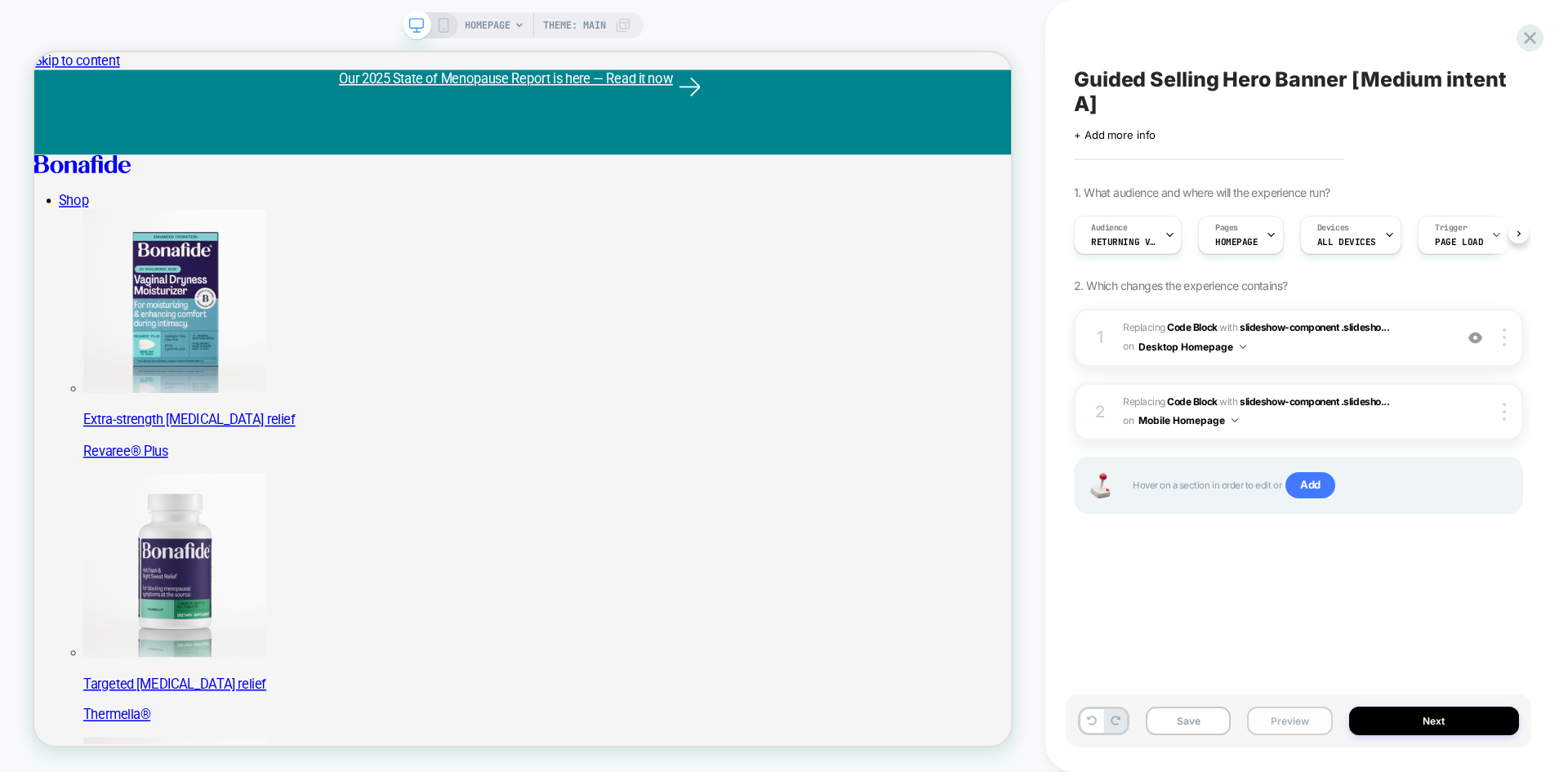
click at [1285, 724] on button "Preview" at bounding box center [1290, 721] width 85 height 29
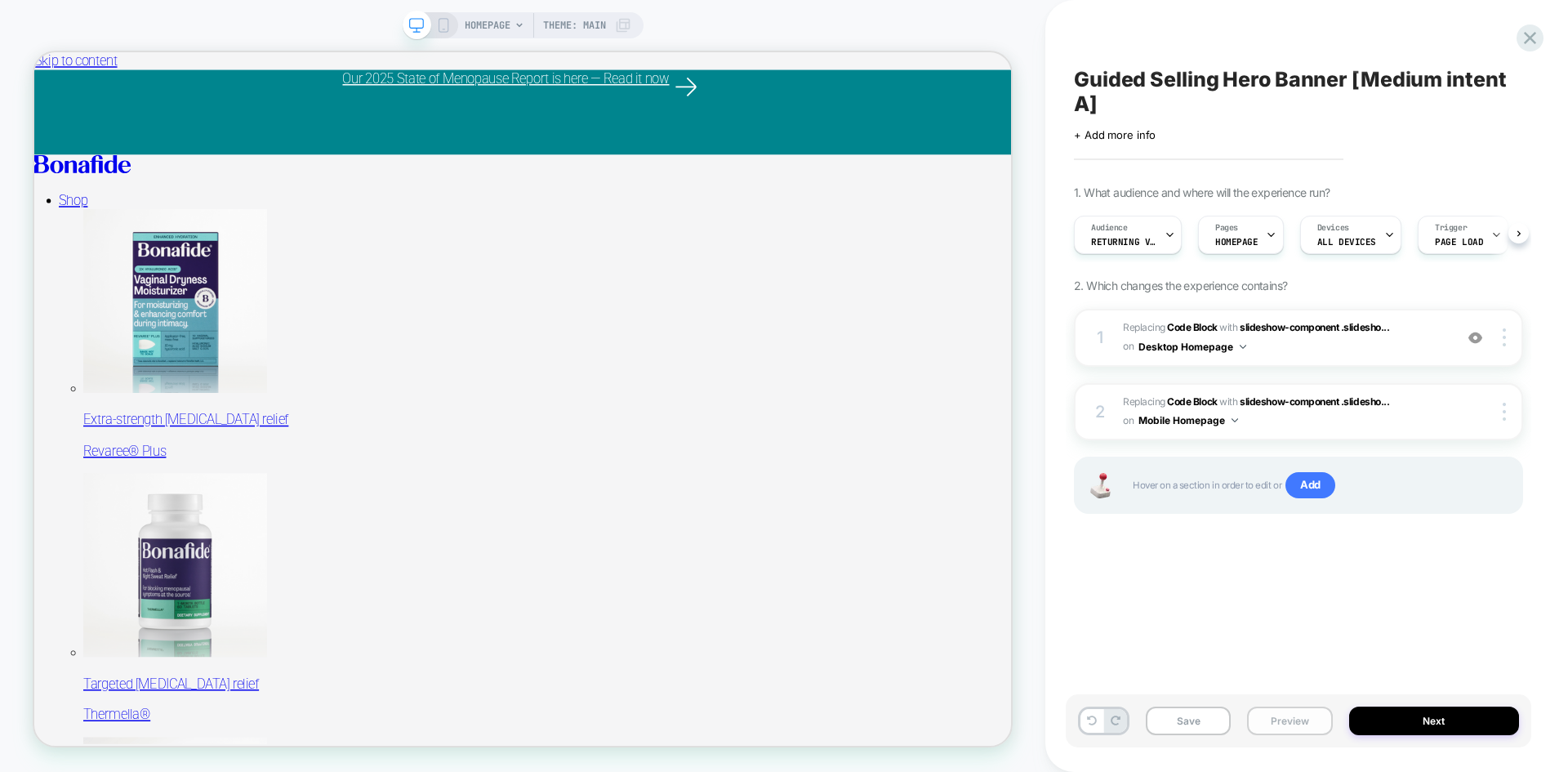
scroll to position [0, 1]
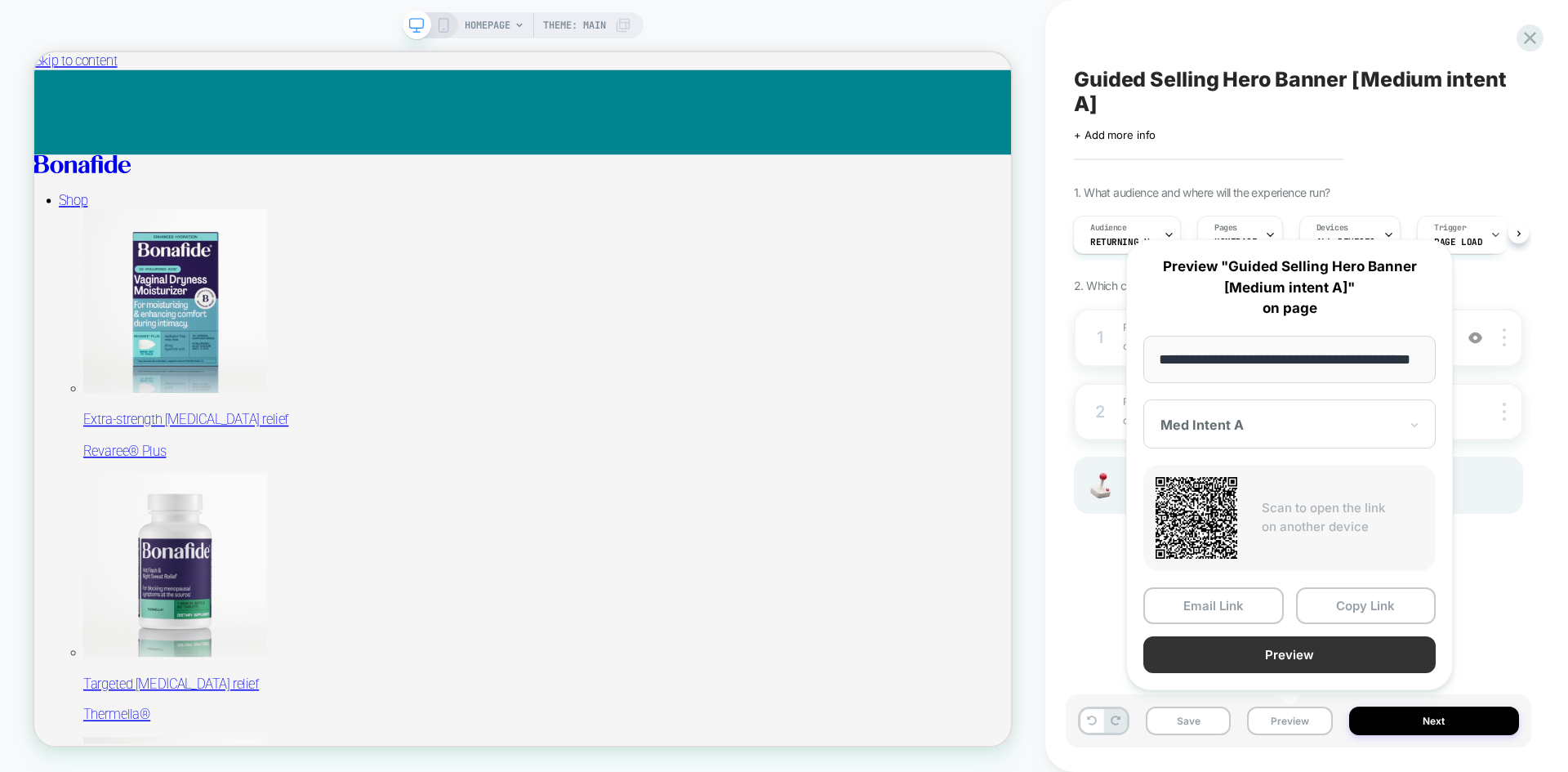
click at [1290, 662] on button "Preview" at bounding box center [1289, 654] width 292 height 37
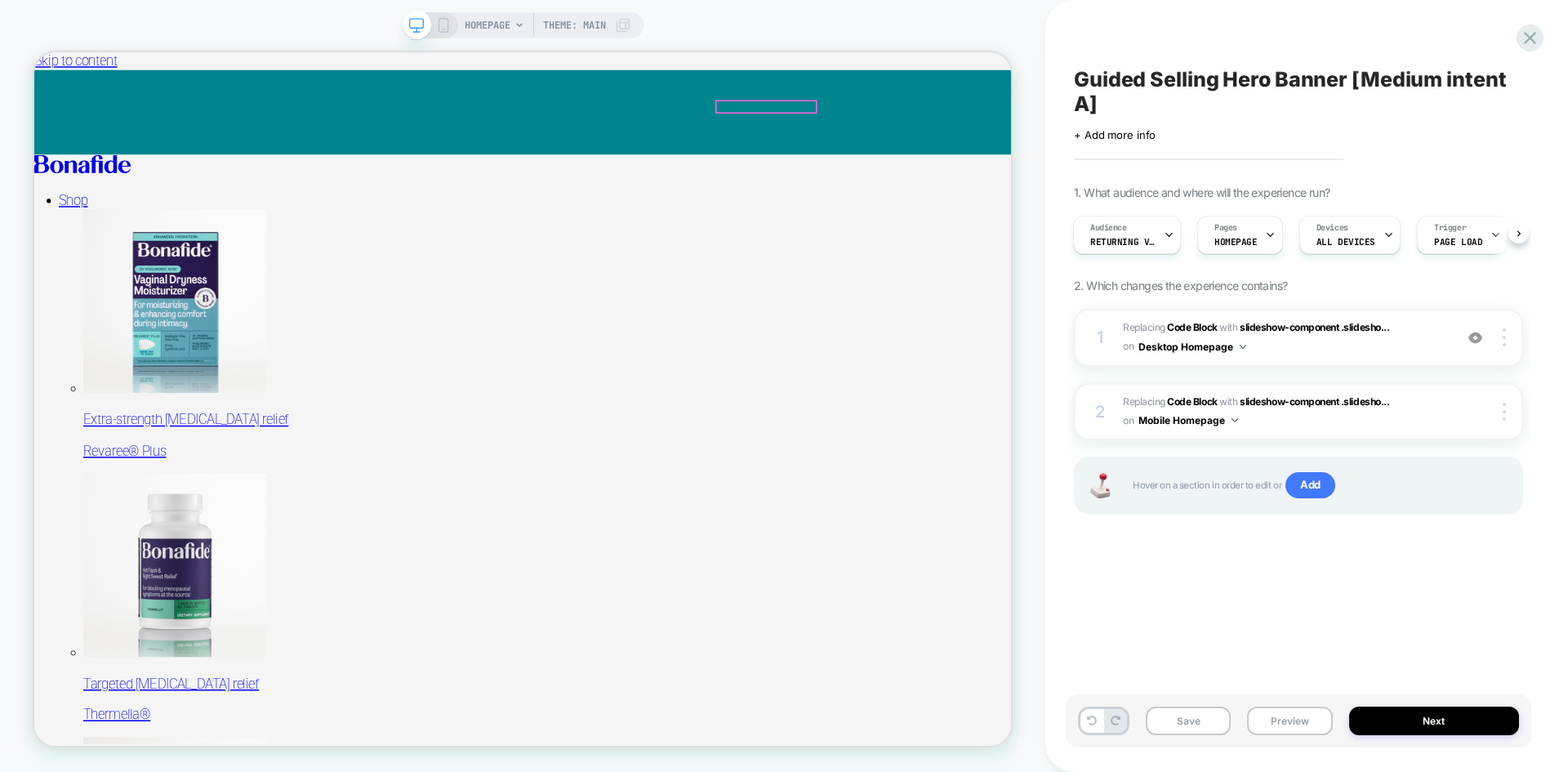
scroll to position [0, 0]
